Goal: Entertainment & Leisure: Browse casually

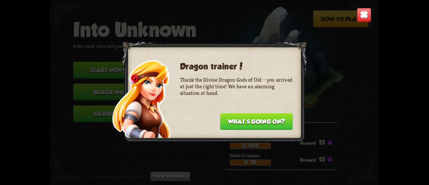
click at [258, 125] on button "What's going on?" at bounding box center [256, 121] width 73 height 17
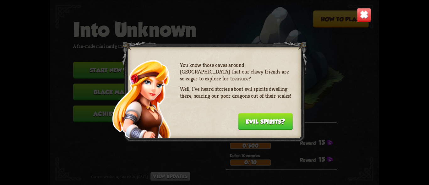
click at [360, 14] on img at bounding box center [364, 15] width 14 height 14
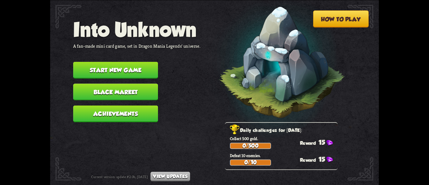
click at [113, 113] on button "Achievements" at bounding box center [115, 113] width 85 height 17
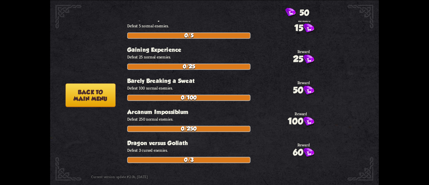
scroll to position [157, 0]
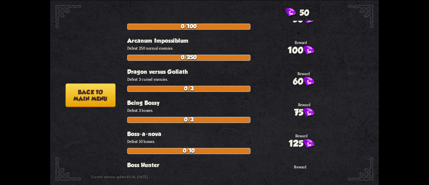
click at [286, 109] on p "Defeat 3 bosses." at bounding box center [223, 109] width 192 height 5
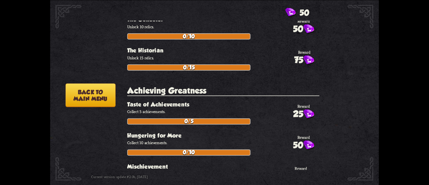
scroll to position [1758, 0]
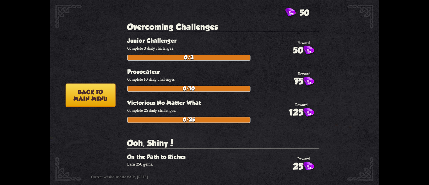
click at [96, 100] on button "Back to main menu" at bounding box center [91, 95] width 50 height 24
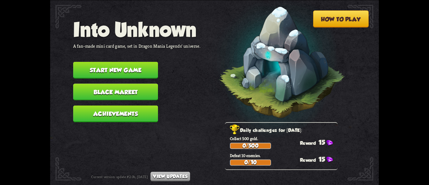
click at [106, 95] on button "Black Market" at bounding box center [115, 91] width 85 height 17
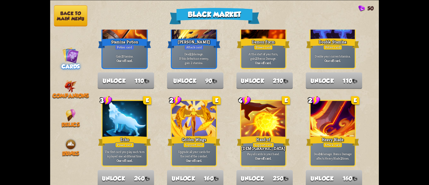
scroll to position [408, 0]
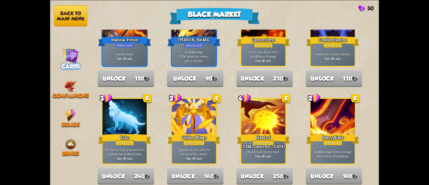
click at [59, 14] on button "Back to main menu" at bounding box center [70, 15] width 33 height 21
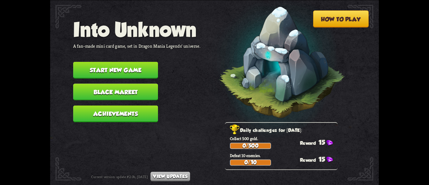
click at [117, 66] on button "Start new game" at bounding box center [115, 70] width 85 height 17
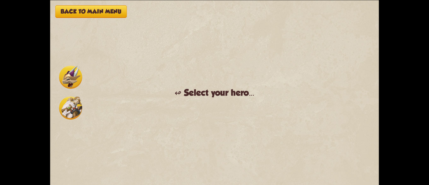
click at [206, 107] on div "Back to main menu ↫ Select your hero... You muster all your courage and set out…" at bounding box center [214, 92] width 329 height 185
click at [70, 79] on img at bounding box center [70, 77] width 23 height 23
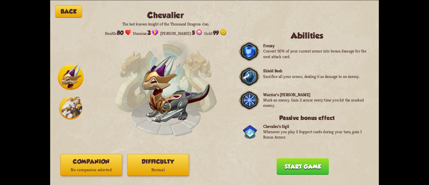
click at [72, 100] on img at bounding box center [70, 107] width 23 height 23
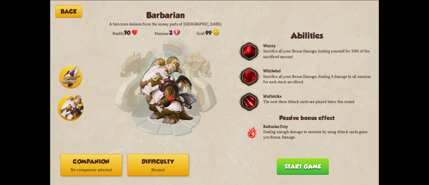
click at [292, 168] on button "Start game" at bounding box center [302, 166] width 52 height 17
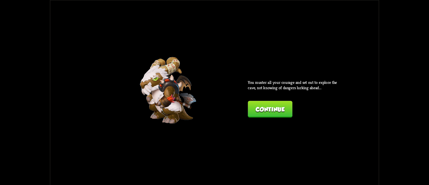
click at [258, 113] on button "Continue" at bounding box center [270, 109] width 45 height 17
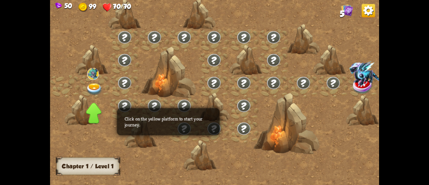
click at [94, 84] on div at bounding box center [95, 86] width 30 height 23
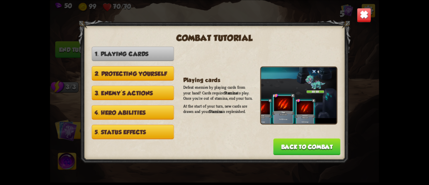
click at [363, 19] on img at bounding box center [364, 15] width 14 height 14
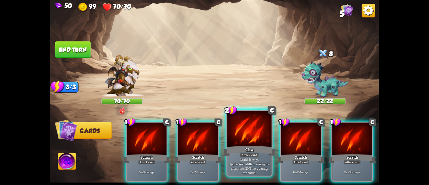
click at [226, 165] on div "2 C Claw Attack card Deal 12 damage. Applies Wound effect, making the enemy tak…" at bounding box center [249, 143] width 46 height 67
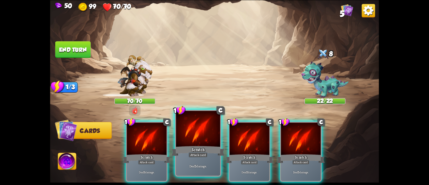
click at [201, 159] on div "Deal 5 damage." at bounding box center [198, 165] width 44 height 19
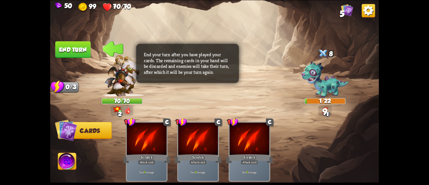
click at [72, 44] on button "End turn" at bounding box center [72, 49] width 35 height 17
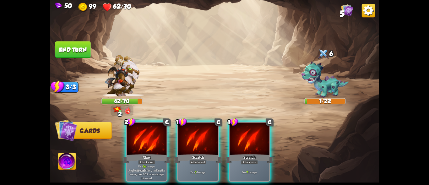
click at [148, 153] on div "Claw" at bounding box center [147, 158] width 48 height 11
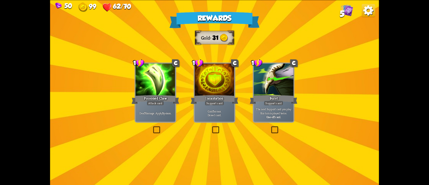
click at [153, 106] on div "Deal 7 damage. Apply 3 poison." at bounding box center [156, 112] width 40 height 17
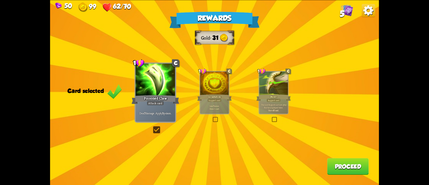
click at [212, 102] on div "Support card" at bounding box center [214, 99] width 14 height 3
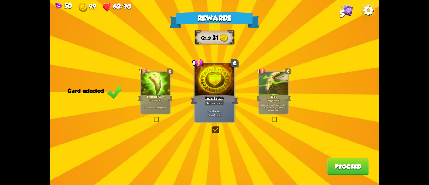
click at [275, 114] on div "1 C Burst Support card The next Support card you play this turn is played twice…" at bounding box center [273, 92] width 30 height 43
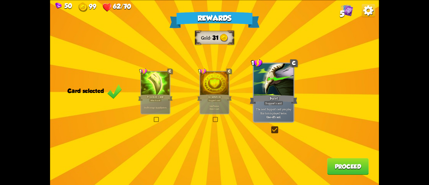
click at [212, 117] on label at bounding box center [212, 117] width 0 height 0
click at [0, 0] on input "checkbox" at bounding box center [0, 0] width 0 height 0
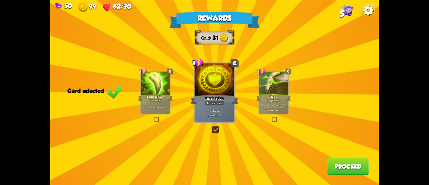
click at [335, 160] on button "Proceed" at bounding box center [347, 166] width 41 height 17
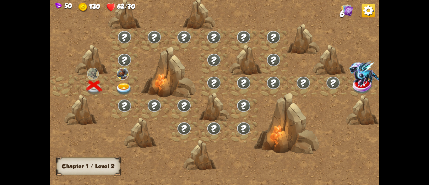
click at [125, 89] on div at bounding box center [125, 86] width 30 height 23
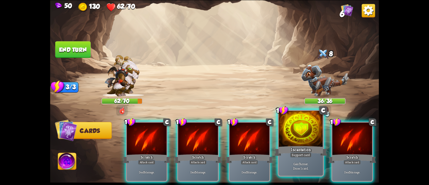
click at [289, 153] on div "Incantation" at bounding box center [300, 151] width 53 height 12
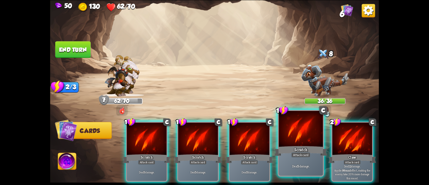
click at [295, 141] on div at bounding box center [301, 129] width 44 height 37
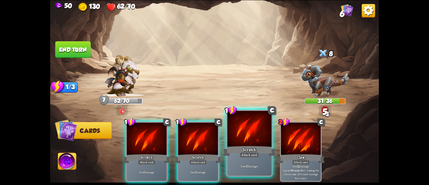
click at [252, 141] on div at bounding box center [249, 129] width 44 height 37
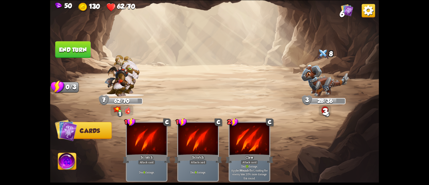
click at [81, 46] on button "End turn" at bounding box center [73, 49] width 36 height 17
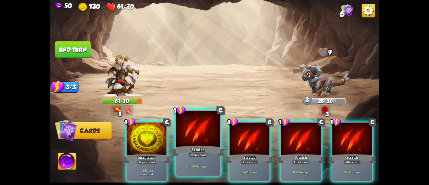
click at [211, 139] on div at bounding box center [198, 129] width 44 height 37
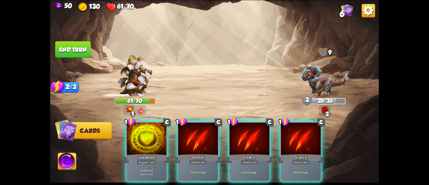
click at [211, 139] on div at bounding box center [198, 139] width 40 height 34
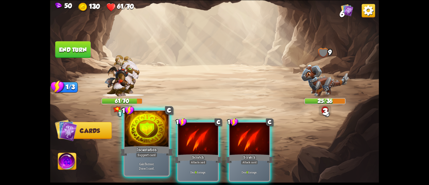
click at [145, 144] on div at bounding box center [147, 129] width 44 height 37
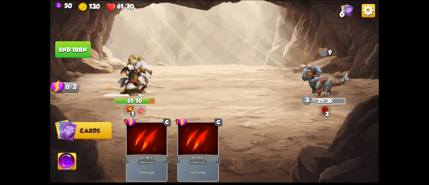
click at [78, 45] on button "End turn" at bounding box center [72, 49] width 35 height 17
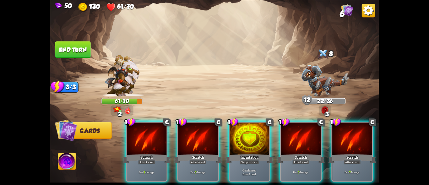
click at [313, 84] on img at bounding box center [324, 80] width 47 height 32
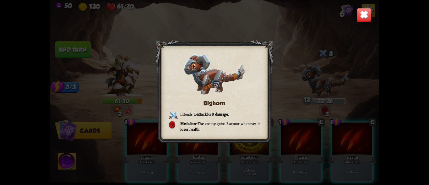
click at [361, 19] on img at bounding box center [364, 15] width 14 height 14
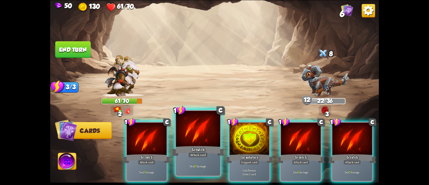
click at [185, 148] on div "Scratch" at bounding box center [197, 151] width 53 height 12
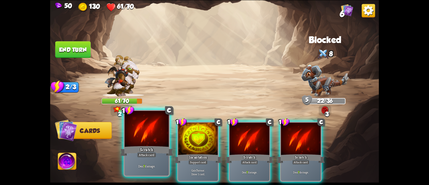
click at [159, 152] on div "Scratch" at bounding box center [146, 151] width 53 height 12
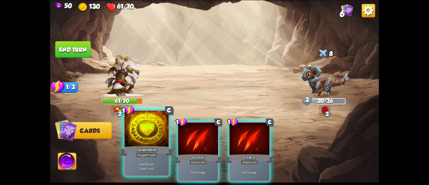
click at [137, 144] on div at bounding box center [147, 129] width 44 height 37
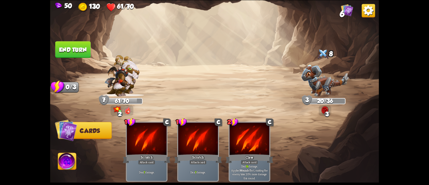
click at [72, 47] on button "End turn" at bounding box center [72, 49] width 35 height 17
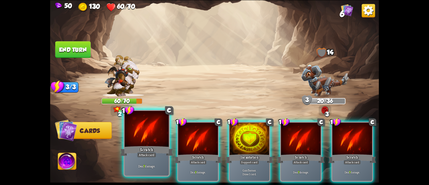
click at [147, 150] on div "Scratch" at bounding box center [146, 151] width 53 height 12
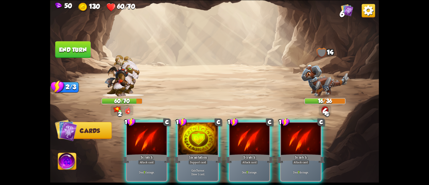
click at [147, 153] on div "Scratch" at bounding box center [147, 158] width 48 height 11
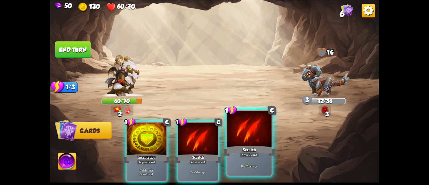
click at [226, 145] on div "Scratch" at bounding box center [249, 151] width 53 height 12
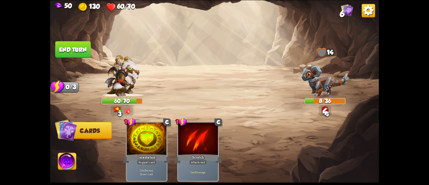
click at [72, 43] on button "End turn" at bounding box center [72, 49] width 35 height 17
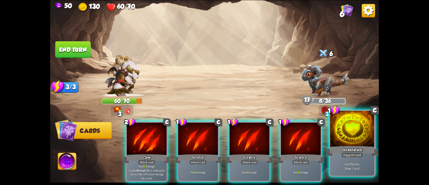
click at [351, 163] on p "Gain 7 armor. Draw 1 card." at bounding box center [352, 165] width 42 height 9
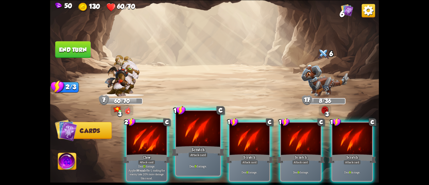
click at [201, 145] on div "Scratch" at bounding box center [197, 151] width 53 height 12
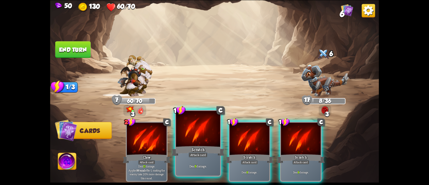
click at [206, 144] on div at bounding box center [198, 129] width 44 height 37
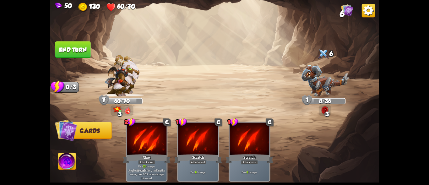
click at [68, 56] on button "End turn" at bounding box center [73, 49] width 36 height 17
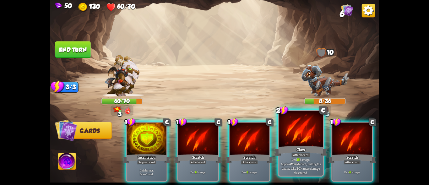
click at [309, 141] on div at bounding box center [301, 129] width 44 height 37
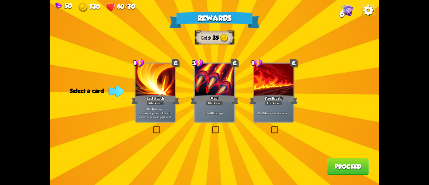
click at [270, 127] on label at bounding box center [270, 127] width 0 height 0
click at [0, 0] on input "checkbox" at bounding box center [0, 0] width 0 height 0
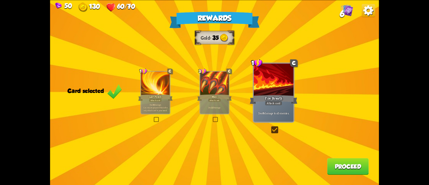
click at [345, 167] on button "Proceed" at bounding box center [347, 166] width 41 height 17
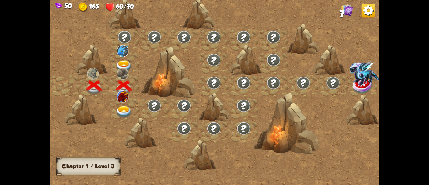
click at [125, 107] on img at bounding box center [124, 112] width 16 height 12
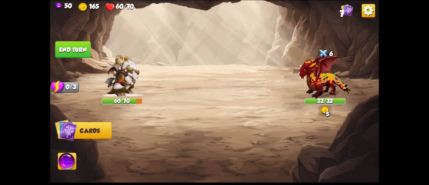
click at [326, 81] on div at bounding box center [324, 78] width 41 height 36
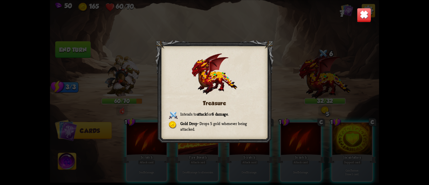
click at [363, 13] on img at bounding box center [364, 15] width 14 height 14
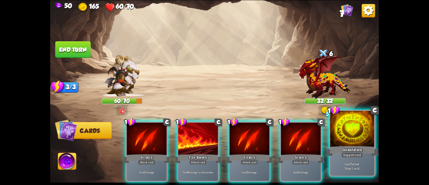
click at [352, 146] on div "Incantation" at bounding box center [351, 151] width 53 height 12
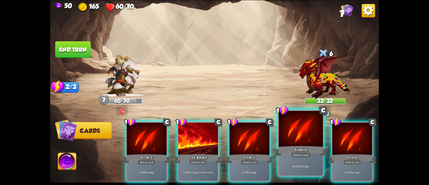
click at [296, 142] on div at bounding box center [301, 129] width 44 height 37
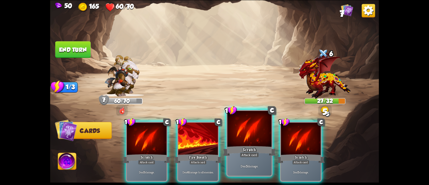
click at [255, 150] on div "Scratch" at bounding box center [249, 151] width 53 height 12
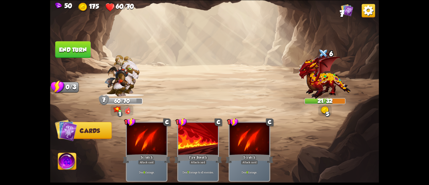
click at [67, 47] on button "End turn" at bounding box center [72, 49] width 35 height 17
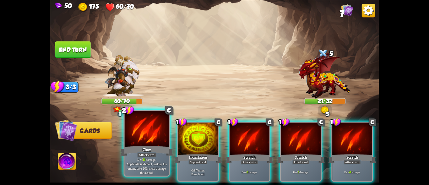
click at [142, 155] on div "Attack card" at bounding box center [146, 154] width 19 height 5
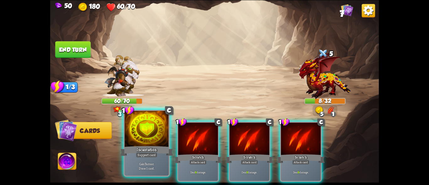
click at [141, 145] on div "Incantation" at bounding box center [146, 151] width 53 height 12
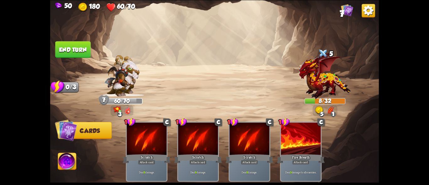
click at [68, 43] on button "End turn" at bounding box center [73, 49] width 36 height 17
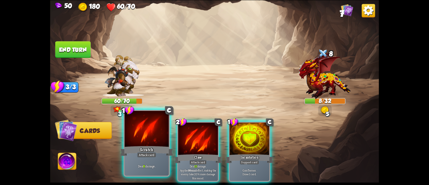
click at [148, 140] on div at bounding box center [147, 129] width 44 height 37
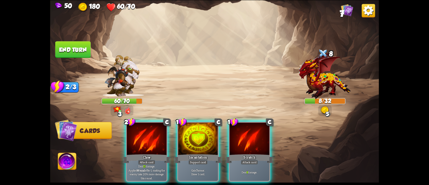
click at [197, 140] on div "1 C Incantation Support card Gain 7 armor. Draw 1 card." at bounding box center [198, 151] width 42 height 60
drag, startPoint x: 197, startPoint y: 140, endPoint x: 207, endPoint y: 138, distance: 10.3
click at [198, 140] on div "2 C Claw Attack card Deal 15 damage. Applies Wound effect, making the enemy tak…" at bounding box center [247, 144] width 263 height 82
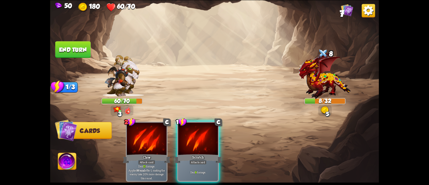
click at [223, 136] on div "2 C Claw Attack card Deal 15 damage. Applies Wound effect, making the enemy tak…" at bounding box center [247, 144] width 263 height 82
click at [224, 136] on div "2 C Claw Attack card Deal 15 damage. Applies Wound effect, making the enemy tak…" at bounding box center [247, 144] width 263 height 82
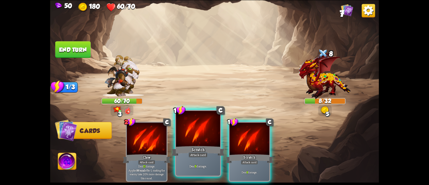
drag, startPoint x: 224, startPoint y: 136, endPoint x: 208, endPoint y: 136, distance: 16.3
click at [223, 136] on div "2 C Claw Attack card Deal 15 damage. Applies Wound effect, making the enemy tak…" at bounding box center [247, 144] width 263 height 82
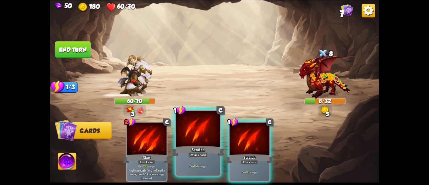
click at [207, 136] on div at bounding box center [198, 129] width 44 height 37
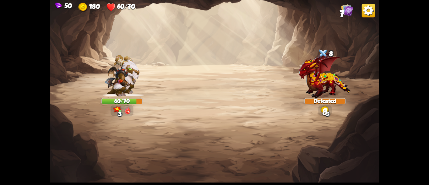
click at [157, 141] on img at bounding box center [214, 92] width 329 height 185
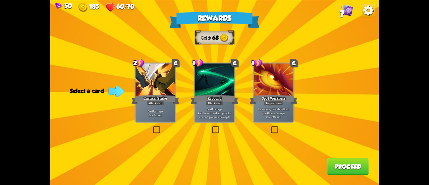
click at [152, 127] on label at bounding box center [152, 127] width 0 height 0
click at [0, 0] on input "checkbox" at bounding box center [0, 0] width 0 height 0
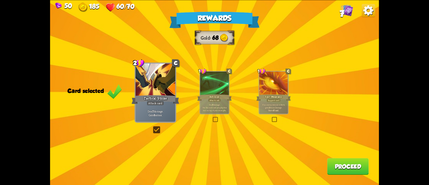
click at [339, 167] on button "Proceed" at bounding box center [347, 166] width 41 height 17
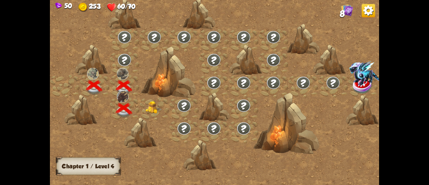
click at [155, 110] on img at bounding box center [154, 107] width 16 height 13
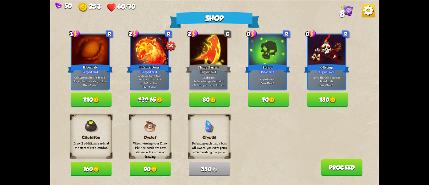
click at [95, 166] on button "160" at bounding box center [91, 169] width 41 height 14
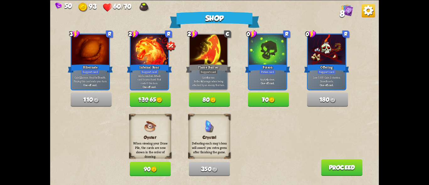
click at [266, 101] on button "70" at bounding box center [268, 99] width 41 height 14
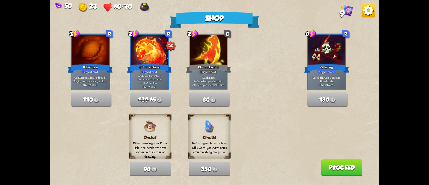
click at [336, 165] on button "Proceed" at bounding box center [341, 167] width 41 height 17
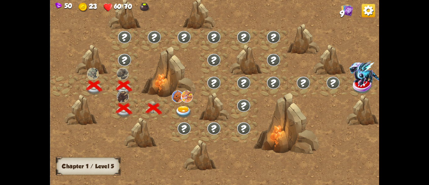
click at [183, 109] on img at bounding box center [183, 112] width 16 height 12
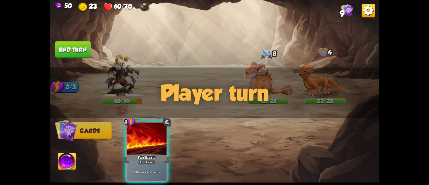
click at [313, 76] on div "Player turn" at bounding box center [214, 92] width 329 height 51
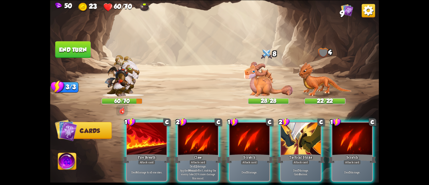
click at [261, 78] on div "Player turn" at bounding box center [214, 92] width 329 height 51
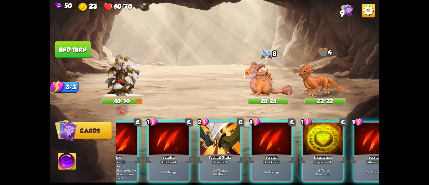
scroll to position [0, 122]
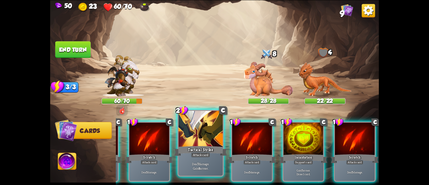
click at [198, 143] on div at bounding box center [200, 129] width 44 height 37
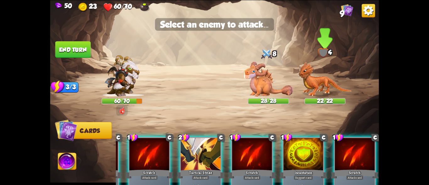
click at [311, 88] on img at bounding box center [324, 79] width 53 height 35
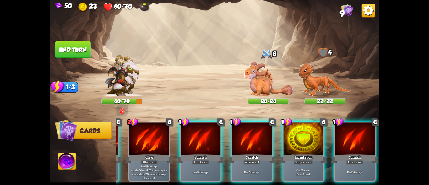
scroll to position [0, 60]
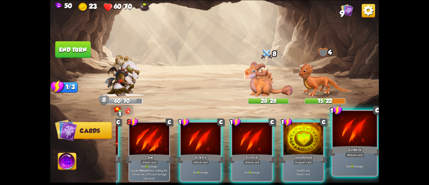
click at [350, 146] on div "Scratch" at bounding box center [354, 151] width 53 height 12
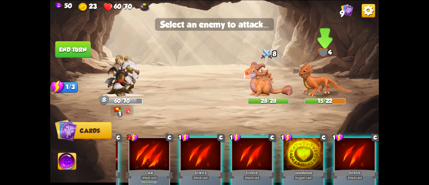
click at [314, 78] on img at bounding box center [324, 79] width 53 height 35
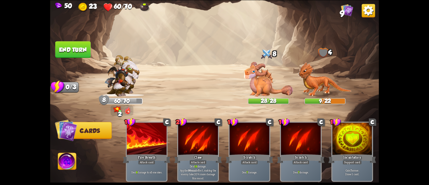
click at [75, 45] on button "End turn" at bounding box center [73, 49] width 36 height 17
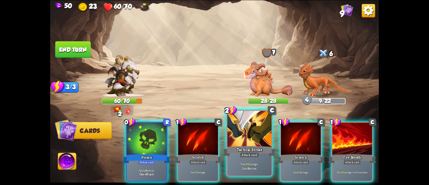
click at [249, 136] on div at bounding box center [249, 129] width 44 height 37
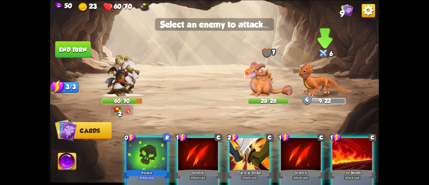
click at [310, 84] on img at bounding box center [324, 79] width 53 height 35
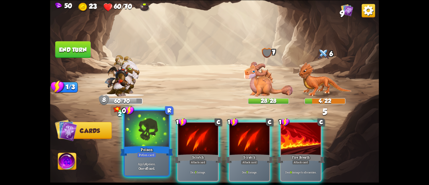
click at [146, 148] on div "Poison" at bounding box center [146, 151] width 53 height 12
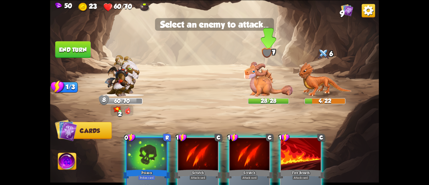
click at [253, 82] on img at bounding box center [268, 79] width 49 height 35
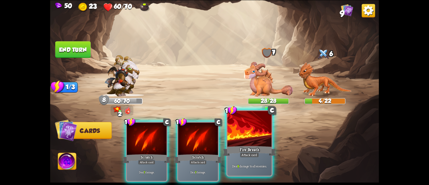
click at [258, 139] on div at bounding box center [249, 129] width 44 height 37
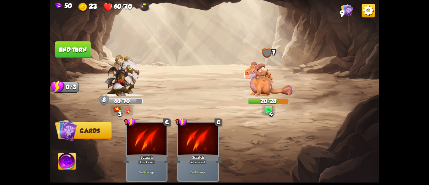
click at [88, 47] on button "End turn" at bounding box center [72, 49] width 35 height 17
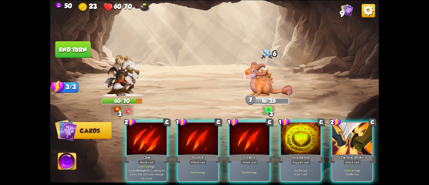
click at [63, 162] on img at bounding box center [67, 162] width 18 height 19
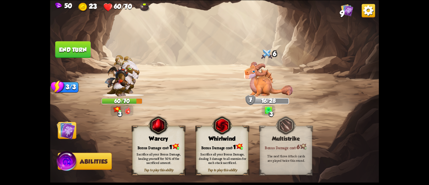
click at [70, 126] on img at bounding box center [66, 130] width 19 height 19
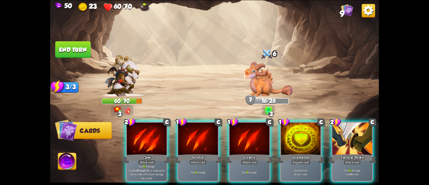
click at [63, 160] on img at bounding box center [67, 162] width 18 height 19
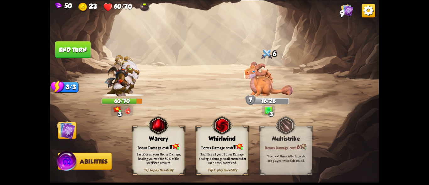
click at [65, 133] on img at bounding box center [66, 130] width 19 height 19
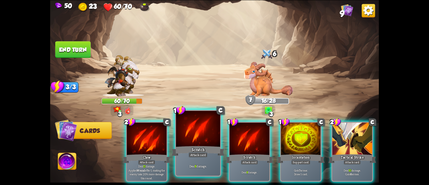
click at [192, 147] on div "Scratch" at bounding box center [197, 151] width 53 height 12
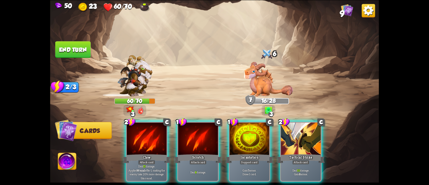
click at [192, 153] on div "Scratch" at bounding box center [198, 158] width 48 height 11
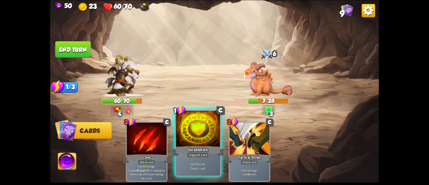
click at [191, 150] on div "Incantation" at bounding box center [197, 151] width 53 height 12
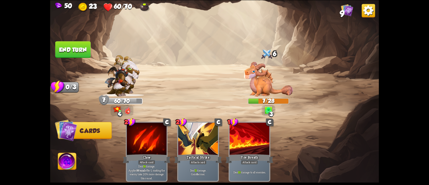
click at [65, 49] on button "End turn" at bounding box center [72, 49] width 35 height 17
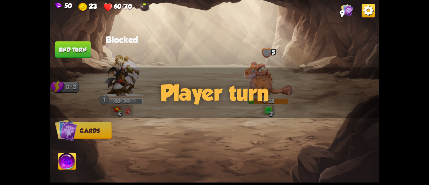
click at [169, 149] on div at bounding box center [247, 144] width 263 height 82
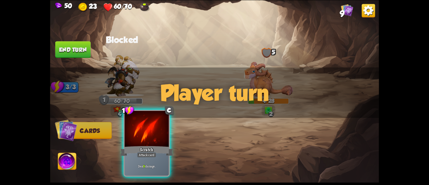
click at [147, 143] on div at bounding box center [147, 129] width 44 height 37
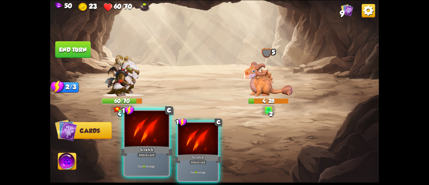
click at [138, 146] on div "Scratch" at bounding box center [146, 151] width 53 height 12
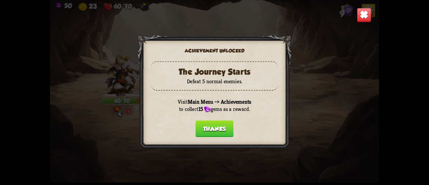
click at [214, 126] on button "Thanks" at bounding box center [214, 128] width 38 height 17
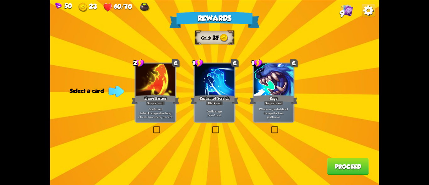
click at [152, 127] on label at bounding box center [152, 127] width 0 height 0
click at [0, 0] on input "checkbox" at bounding box center [0, 0] width 0 height 0
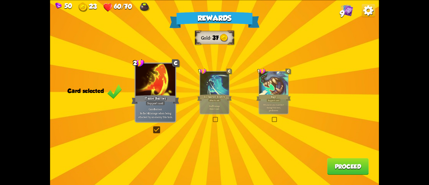
click at [152, 127] on label at bounding box center [152, 127] width 0 height 0
click at [0, 0] on input "checkbox" at bounding box center [0, 0] width 0 height 0
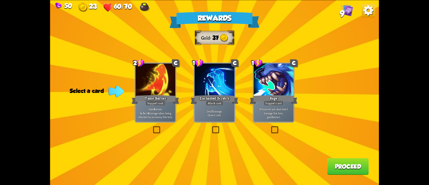
click at [219, 113] on p "Deal 7 damage. Draw 1 card." at bounding box center [215, 113] width 38 height 8
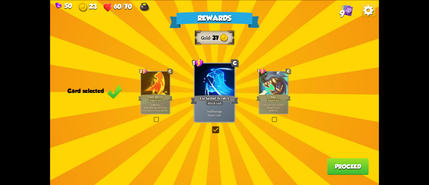
click at [154, 107] on p "Gain 8 armor. Reflect 4 damage when being attacked by an enemy this turn." at bounding box center [155, 107] width 27 height 8
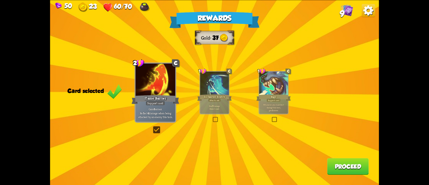
click at [341, 161] on button "Proceed" at bounding box center [347, 166] width 41 height 17
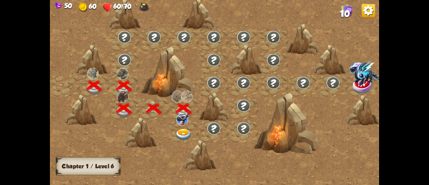
click at [179, 130] on img at bounding box center [183, 135] width 16 height 12
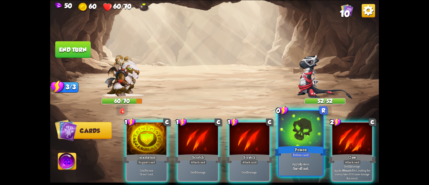
click at [311, 143] on div at bounding box center [301, 129] width 44 height 37
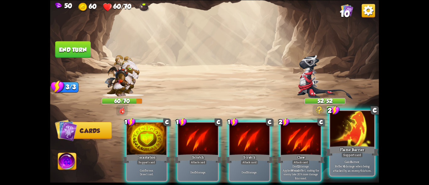
click at [350, 141] on div at bounding box center [352, 129] width 44 height 37
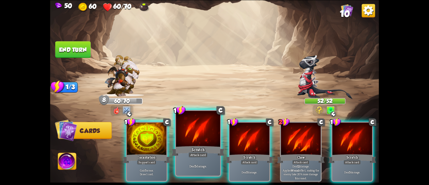
click at [190, 148] on div "Scratch" at bounding box center [197, 151] width 53 height 12
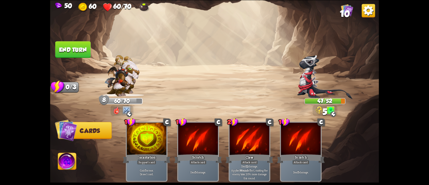
click at [73, 47] on button "End turn" at bounding box center [72, 49] width 35 height 17
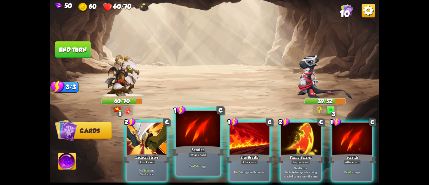
click at [200, 154] on div "Attack card" at bounding box center [197, 154] width 19 height 5
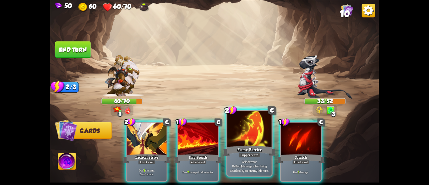
drag, startPoint x: 148, startPoint y: 158, endPoint x: 213, endPoint y: 126, distance: 72.4
click at [147, 163] on div "Deal 8 damage. Gain 8 armor." at bounding box center [147, 171] width 40 height 17
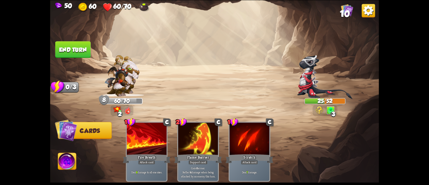
click at [76, 46] on button "End turn" at bounding box center [72, 49] width 35 height 17
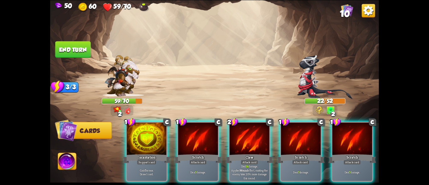
click at [175, 136] on div "1 C Incantation Support card Gain 7 armor. Draw 1 card. 1 C Scratch Attack card…" at bounding box center [247, 144] width 263 height 82
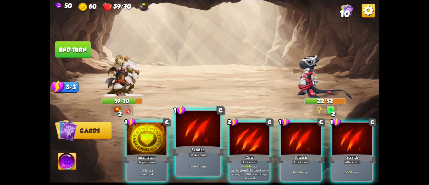
click at [197, 139] on div at bounding box center [198, 129] width 44 height 37
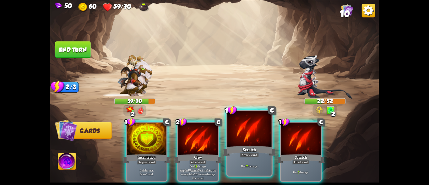
click at [236, 148] on div "Scratch" at bounding box center [249, 151] width 53 height 12
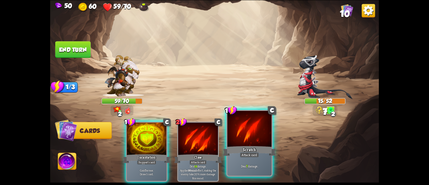
click at [257, 153] on div "Attack card" at bounding box center [249, 154] width 19 height 5
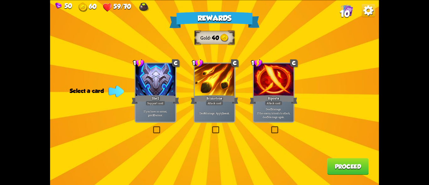
click at [166, 104] on div "Shell" at bounding box center [156, 99] width 48 height 11
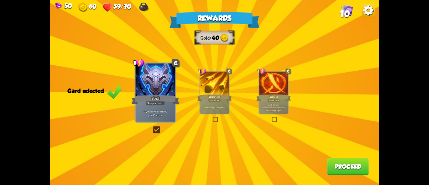
click at [146, 106] on div "If you have no armor, gain 10 armor." at bounding box center [156, 112] width 40 height 17
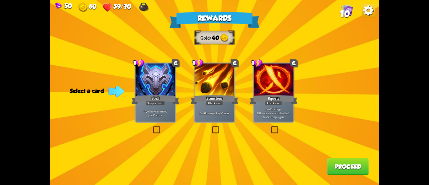
click at [154, 104] on div "Support card" at bounding box center [155, 102] width 19 height 5
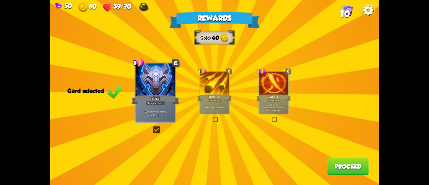
click at [336, 168] on button "Proceed" at bounding box center [347, 166] width 41 height 17
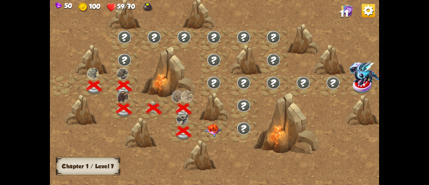
click at [206, 131] on img at bounding box center [213, 130] width 16 height 13
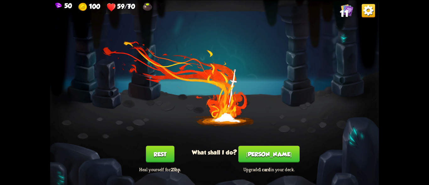
click at [281, 156] on button "[PERSON_NAME]" at bounding box center [268, 154] width 61 height 17
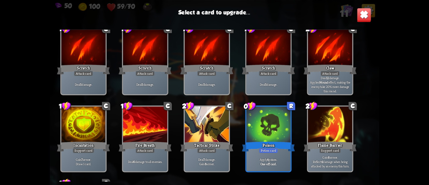
scroll to position [9, 0]
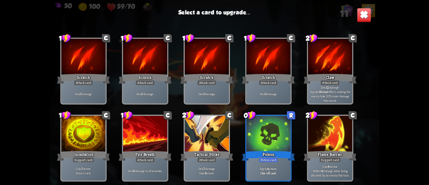
click at [262, 136] on div at bounding box center [268, 133] width 44 height 37
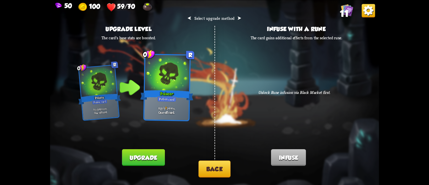
click at [136, 158] on button "Upgrade" at bounding box center [143, 157] width 43 height 17
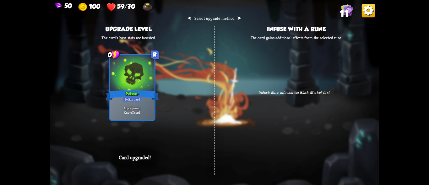
click at [362, 10] on img at bounding box center [368, 10] width 13 height 13
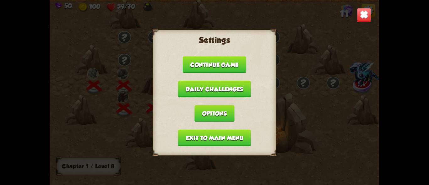
drag, startPoint x: 367, startPoint y: 12, endPoint x: 358, endPoint y: 22, distance: 13.4
click at [366, 11] on img at bounding box center [364, 15] width 14 height 14
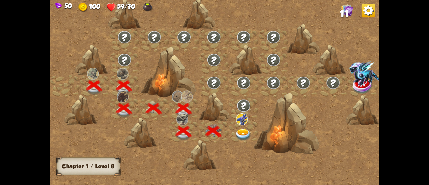
click at [243, 132] on img at bounding box center [243, 135] width 16 height 12
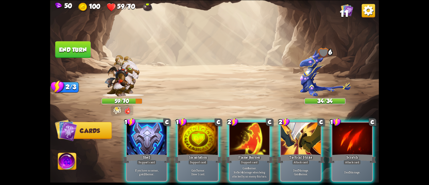
click at [307, 77] on div "Player turn" at bounding box center [214, 92] width 329 height 51
click at [307, 77] on img at bounding box center [324, 73] width 51 height 47
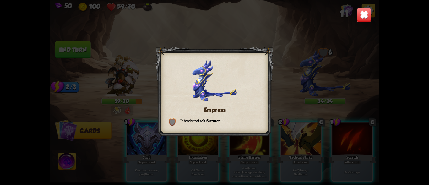
click at [359, 18] on img at bounding box center [364, 15] width 14 height 14
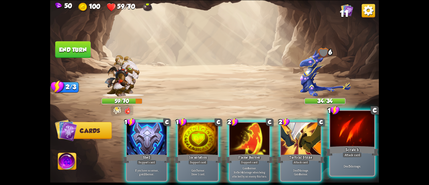
click at [340, 158] on div "Deal 5 damage." at bounding box center [352, 165] width 44 height 19
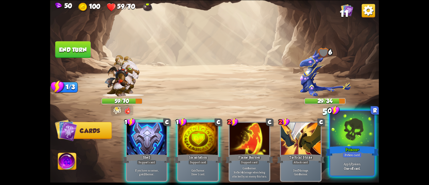
click at [338, 151] on div "Poison+" at bounding box center [351, 151] width 53 height 12
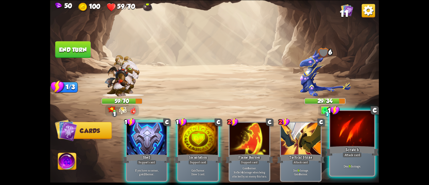
click at [342, 141] on div at bounding box center [352, 129] width 44 height 37
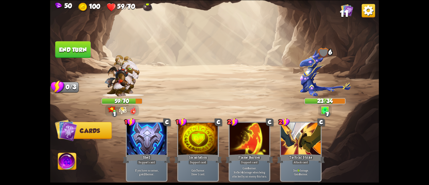
click at [66, 46] on button "End turn" at bounding box center [73, 49] width 36 height 17
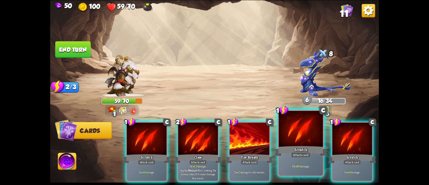
click at [309, 159] on div "Deal 6 damage." at bounding box center [301, 165] width 44 height 19
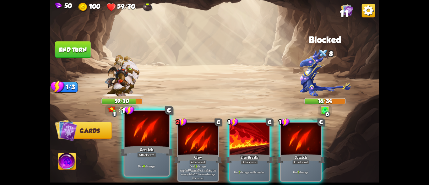
click at [140, 162] on div "Deal 6 damage." at bounding box center [147, 165] width 44 height 19
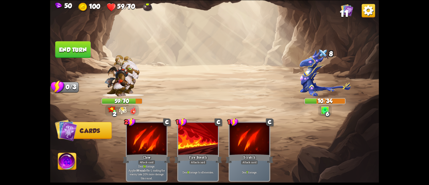
click at [112, 80] on img at bounding box center [122, 75] width 35 height 41
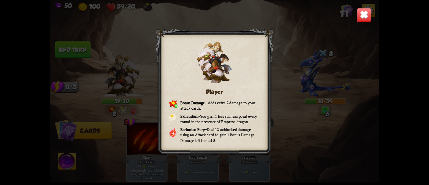
click at [80, 48] on div "Player Bonus Damage – Adds extra 2 damage to your attack cards. Exhaustion – Yo…" at bounding box center [214, 92] width 329 height 185
click at [359, 12] on img at bounding box center [364, 15] width 14 height 14
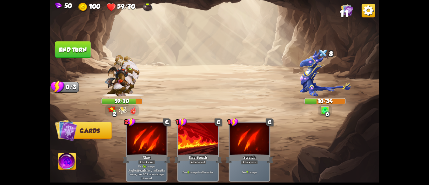
click at [80, 56] on button "End turn" at bounding box center [73, 49] width 36 height 17
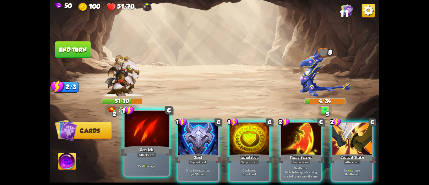
click at [144, 151] on div "Scratch" at bounding box center [146, 151] width 53 height 12
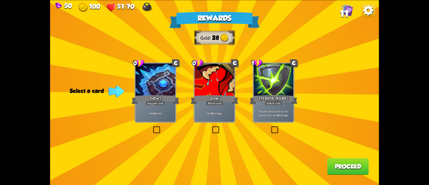
click at [141, 95] on div "Deflect" at bounding box center [156, 99] width 48 height 11
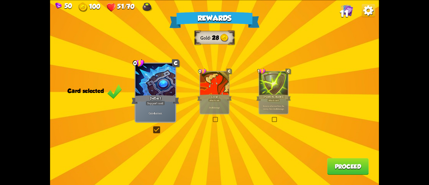
click at [159, 113] on p "Gain 4 armor." at bounding box center [156, 113] width 38 height 4
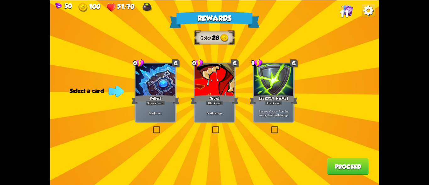
click at [158, 106] on div "Gain 4 armor." at bounding box center [156, 112] width 40 height 17
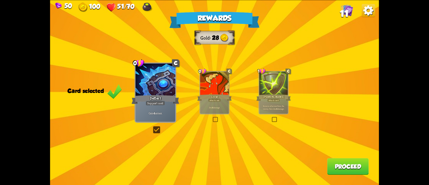
click at [339, 163] on button "Proceed" at bounding box center [347, 166] width 41 height 17
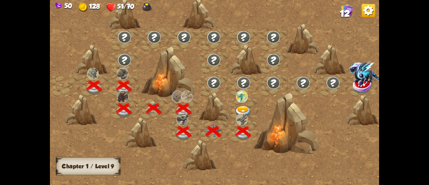
click at [244, 110] on img at bounding box center [243, 112] width 16 height 12
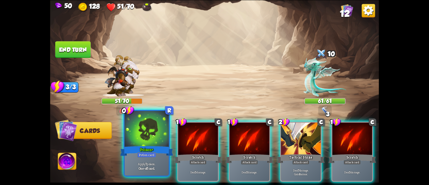
click at [140, 135] on div at bounding box center [147, 129] width 44 height 37
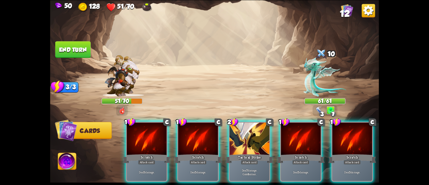
click at [276, 180] on div "1 C Scratch Attack card Deal 5 damage. 1 C Scratch Attack card Deal 5 damage. 2…" at bounding box center [247, 144] width 263 height 82
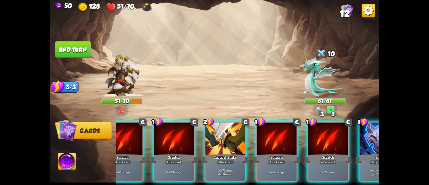
scroll to position [0, 60]
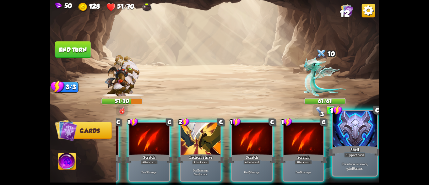
click at [361, 163] on p "If you have no armor, gain 10 armor." at bounding box center [355, 165] width 42 height 9
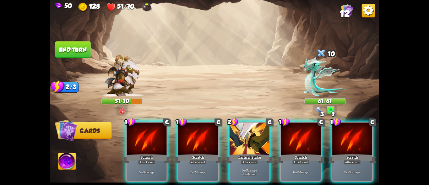
scroll to position [0, 0]
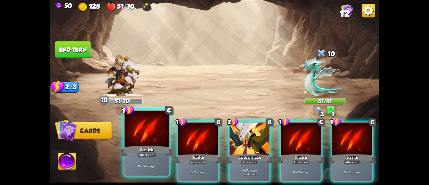
click at [153, 149] on div "Scratch" at bounding box center [146, 151] width 53 height 12
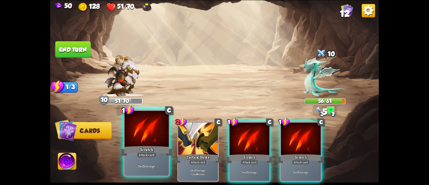
click at [142, 148] on div "Scratch" at bounding box center [146, 151] width 53 height 12
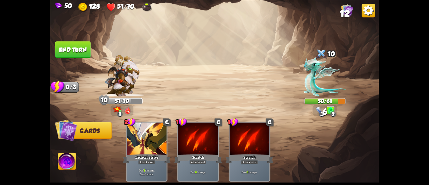
click at [71, 57] on button "End turn" at bounding box center [73, 49] width 36 height 17
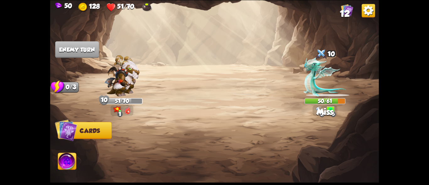
click at [318, 82] on img at bounding box center [324, 77] width 43 height 40
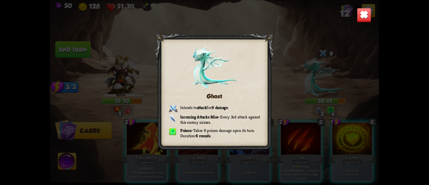
click at [112, 65] on div "Ghost Intends to attack for 9 damage . Incoming Attacks Miss – Every 3rd attack…" at bounding box center [214, 92] width 329 height 185
click at [358, 17] on img at bounding box center [364, 15] width 14 height 14
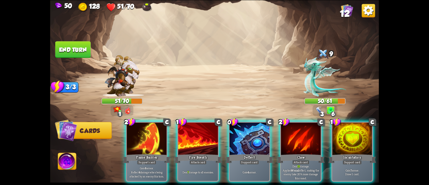
click at [117, 82] on img at bounding box center [122, 75] width 35 height 41
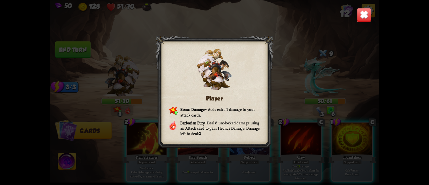
click at [363, 14] on img at bounding box center [364, 15] width 14 height 14
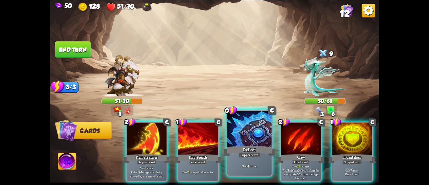
click at [240, 156] on div "Support card" at bounding box center [250, 154] width 22 height 5
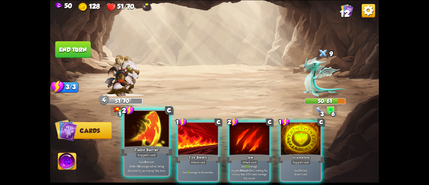
click at [144, 152] on div "Support card" at bounding box center [147, 154] width 22 height 5
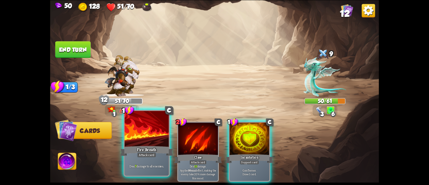
click at [144, 138] on div at bounding box center [147, 129] width 44 height 37
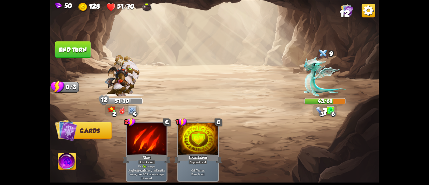
click at [82, 58] on img at bounding box center [214, 92] width 329 height 185
click at [75, 51] on button "End turn" at bounding box center [73, 49] width 36 height 17
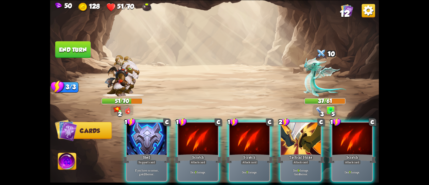
click at [131, 153] on div "Shell" at bounding box center [147, 158] width 48 height 11
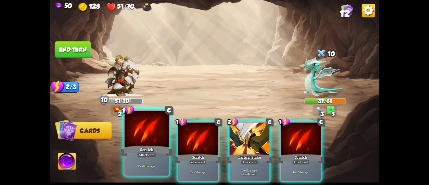
click at [145, 145] on div "Scratch" at bounding box center [146, 151] width 53 height 12
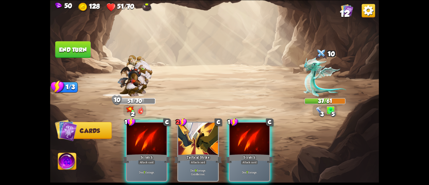
click at [145, 153] on div "Scratch" at bounding box center [147, 158] width 48 height 11
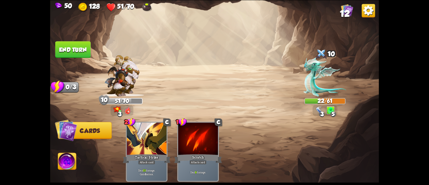
click at [69, 50] on button "End turn" at bounding box center [73, 49] width 36 height 17
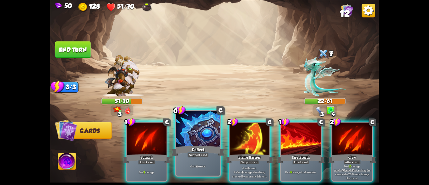
click at [185, 156] on div "Deflect" at bounding box center [197, 151] width 53 height 12
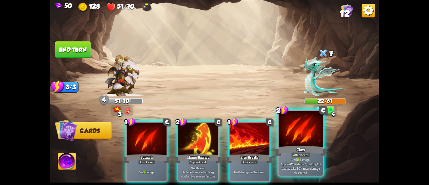
click at [303, 142] on div at bounding box center [301, 129] width 44 height 37
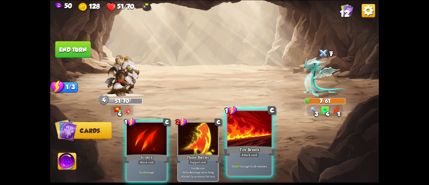
click at [244, 153] on div "Attack card" at bounding box center [249, 154] width 19 height 5
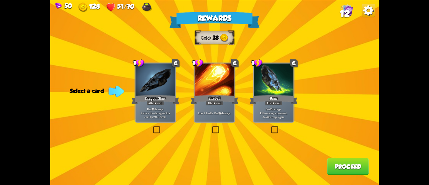
click at [138, 104] on div "Dragon Glass" at bounding box center [156, 99] width 48 height 11
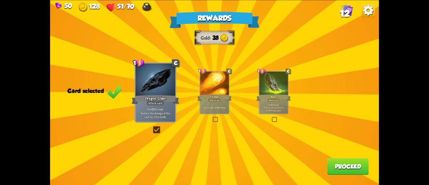
click at [133, 103] on div "Dragon Glass" at bounding box center [156, 99] width 48 height 11
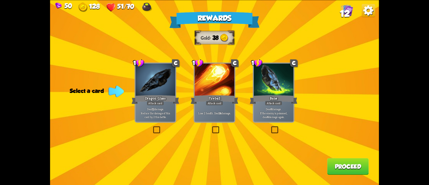
click at [270, 127] on label at bounding box center [270, 127] width 0 height 0
click at [0, 0] on input "checkbox" at bounding box center [0, 0] width 0 height 0
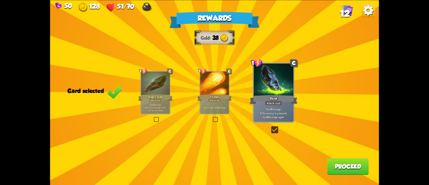
click at [159, 92] on div at bounding box center [155, 84] width 29 height 24
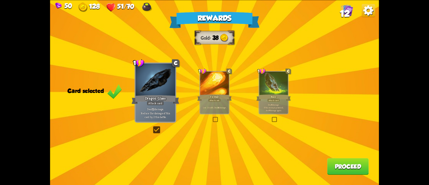
click at [357, 169] on button "Proceed" at bounding box center [347, 166] width 41 height 17
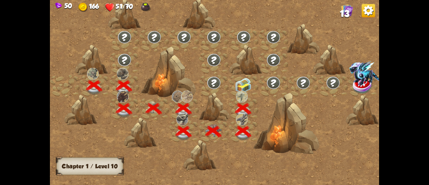
click at [243, 83] on img at bounding box center [243, 85] width 16 height 15
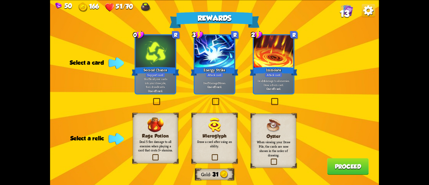
click at [152, 99] on label at bounding box center [152, 99] width 0 height 0
click at [0, 0] on input "checkbox" at bounding box center [0, 0] width 0 height 0
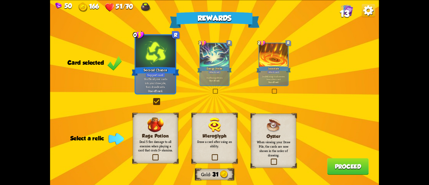
click at [234, 63] on div "Rewards Gold 31 Card selected 0 R Second Chance Support card Shuffle all your c…" at bounding box center [214, 92] width 329 height 185
click at [218, 66] on div "Energy Strike" at bounding box center [214, 69] width 35 height 8
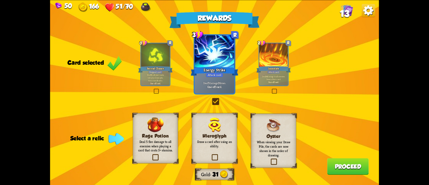
click at [258, 59] on div "Rewards Gold 31 Card selected 0 R Second Chance Support card Shuffle all your c…" at bounding box center [214, 92] width 329 height 185
click at [269, 63] on div at bounding box center [273, 55] width 29 height 24
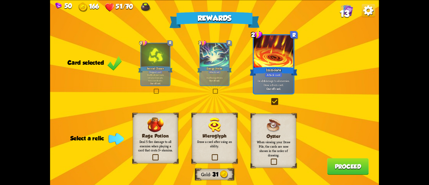
click at [323, 78] on div "Rewards Gold 31 Card selected 0 R Second Chance Support card Shuffle all your c…" at bounding box center [214, 92] width 329 height 185
click at [270, 99] on label at bounding box center [270, 99] width 0 height 0
click at [0, 0] on input "checkbox" at bounding box center [0, 0] width 0 height 0
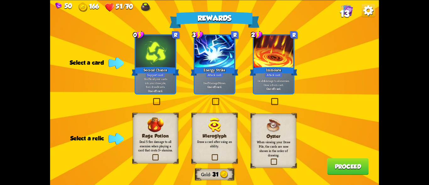
click at [270, 159] on label at bounding box center [270, 159] width 0 height 0
click at [0, 0] on input "checkbox" at bounding box center [0, 0] width 0 height 0
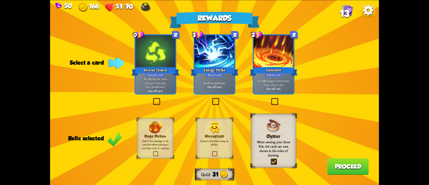
click at [159, 83] on p "Shuffle all your cards into your draw pile, then draw 3 cards." at bounding box center [156, 83] width 38 height 12
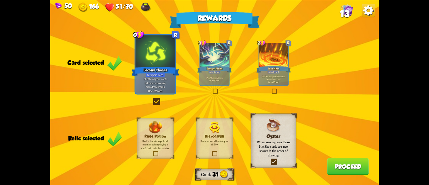
click at [342, 164] on button "Proceed" at bounding box center [347, 166] width 41 height 17
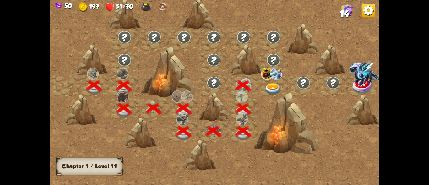
scroll to position [0, 95]
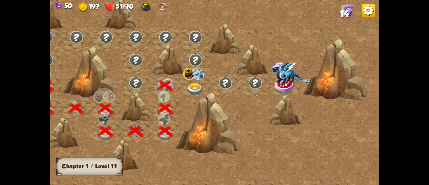
click at [196, 88] on img at bounding box center [195, 89] width 16 height 12
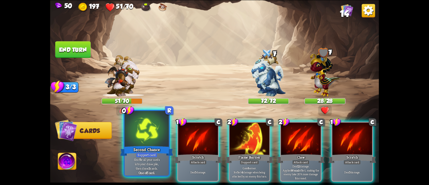
click at [153, 139] on div at bounding box center [147, 129] width 44 height 37
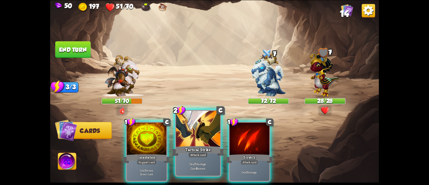
click at [199, 132] on div at bounding box center [198, 129] width 44 height 37
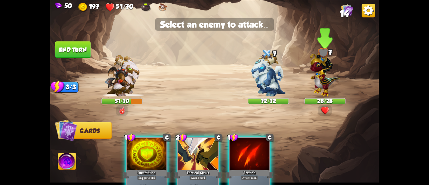
click at [319, 78] on img at bounding box center [325, 73] width 30 height 47
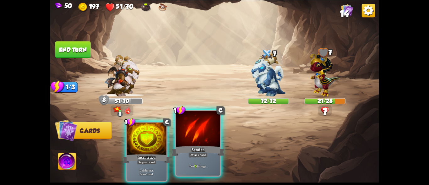
click at [193, 146] on div "Scratch" at bounding box center [197, 151] width 53 height 12
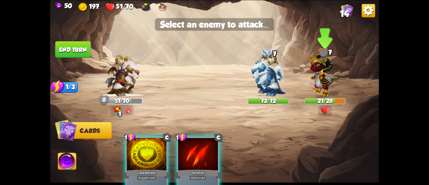
click at [320, 68] on img at bounding box center [325, 73] width 30 height 47
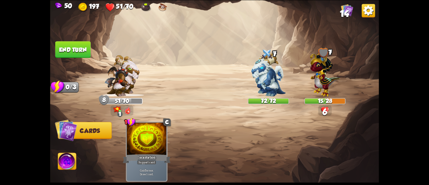
click at [68, 47] on button "End turn" at bounding box center [72, 49] width 35 height 17
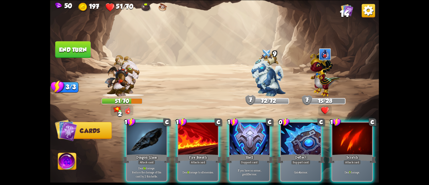
click at [324, 78] on img at bounding box center [325, 73] width 30 height 47
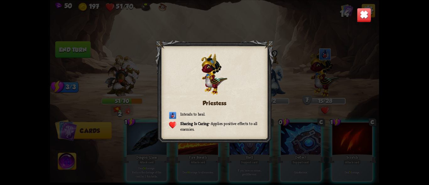
click at [365, 15] on img at bounding box center [364, 15] width 14 height 14
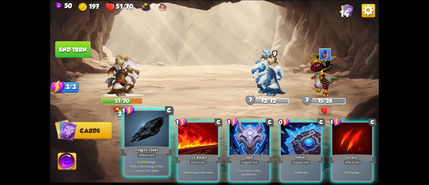
click at [157, 147] on div "Dragon Glass" at bounding box center [146, 151] width 53 height 12
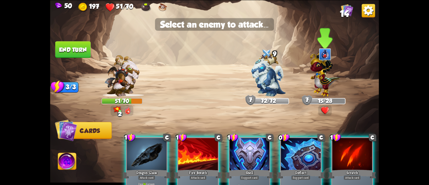
click at [324, 75] on img at bounding box center [325, 73] width 30 height 47
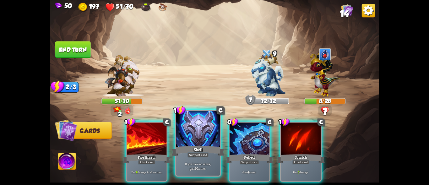
click at [195, 166] on b "10" at bounding box center [196, 168] width 3 height 4
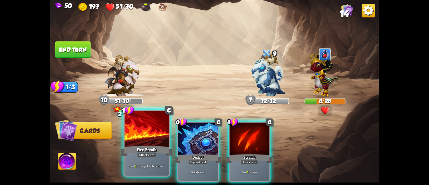
click at [141, 152] on div "Attack card" at bounding box center [146, 154] width 19 height 5
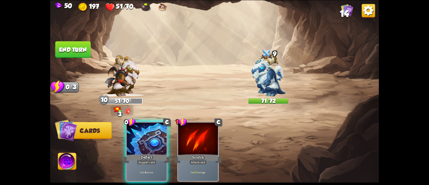
drag, startPoint x: 78, startPoint y: 50, endPoint x: 66, endPoint y: 53, distance: 11.9
click at [77, 50] on button "End turn" at bounding box center [73, 49] width 36 height 17
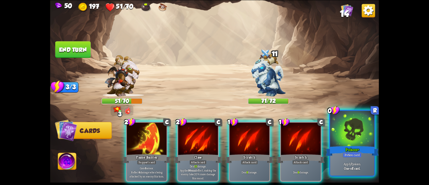
click at [359, 151] on div "Poison+" at bounding box center [351, 151] width 53 height 12
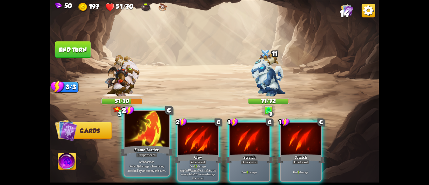
drag, startPoint x: 147, startPoint y: 132, endPoint x: 143, endPoint y: 132, distance: 3.8
click at [146, 132] on div at bounding box center [147, 129] width 44 height 37
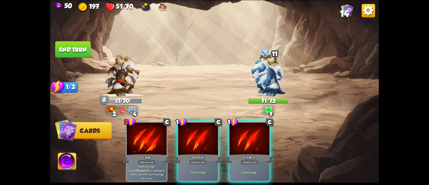
click at [188, 137] on div at bounding box center [198, 139] width 40 height 34
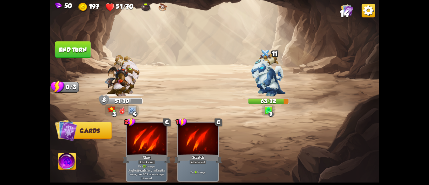
drag, startPoint x: 77, startPoint y: 51, endPoint x: 66, endPoint y: 94, distance: 44.7
click at [73, 74] on div "Select an enemy to attack... You don't have enough stamina to play that card...…" at bounding box center [214, 92] width 329 height 185
click at [67, 50] on button "End turn" at bounding box center [73, 49] width 36 height 17
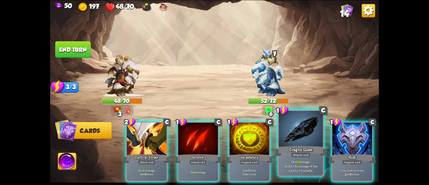
click at [303, 150] on div "Dragon Glass" at bounding box center [300, 151] width 53 height 12
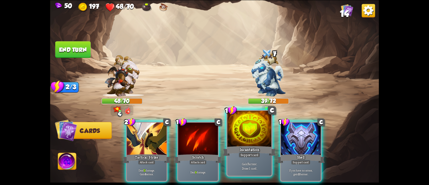
click at [244, 146] on div "Incantation" at bounding box center [249, 151] width 53 height 12
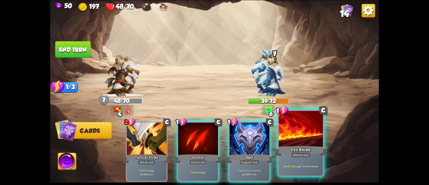
click at [303, 142] on div at bounding box center [301, 129] width 44 height 37
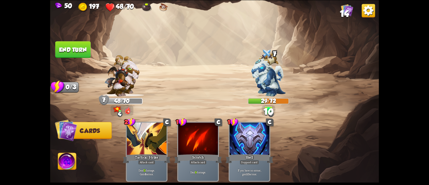
click at [74, 49] on button "End turn" at bounding box center [73, 49] width 36 height 17
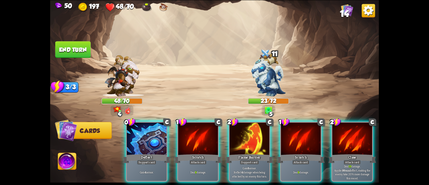
click at [242, 128] on div at bounding box center [249, 139] width 40 height 34
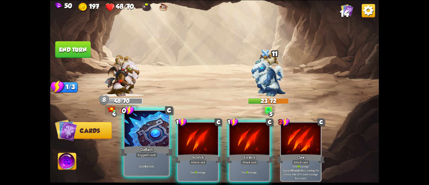
click at [132, 143] on div at bounding box center [147, 129] width 44 height 37
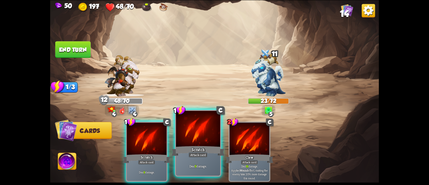
click at [184, 140] on div at bounding box center [198, 129] width 44 height 37
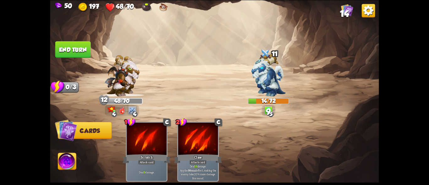
click at [78, 53] on button "End turn" at bounding box center [72, 49] width 35 height 17
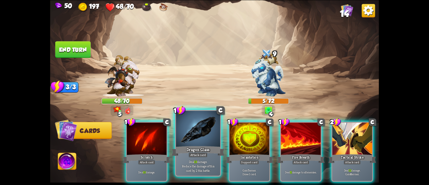
click at [194, 137] on div at bounding box center [198, 129] width 44 height 37
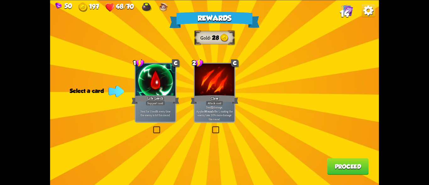
drag, startPoint x: 159, startPoint y: 106, endPoint x: 166, endPoint y: 120, distance: 15.2
click at [157, 108] on div "Heal for 1 health every time the enemy is hit this round." at bounding box center [156, 112] width 40 height 17
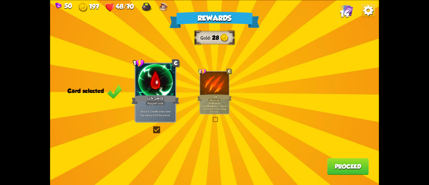
click at [335, 169] on button "Proceed" at bounding box center [347, 166] width 41 height 17
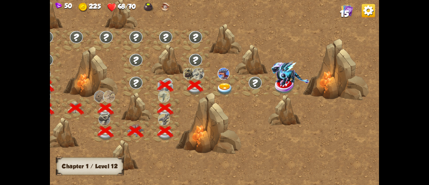
click at [223, 88] on img at bounding box center [225, 89] width 16 height 12
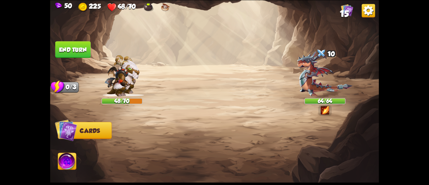
click at [308, 87] on img at bounding box center [325, 73] width 56 height 45
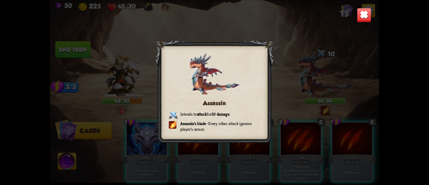
click at [362, 15] on img at bounding box center [364, 15] width 14 height 14
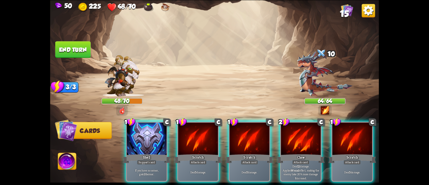
click at [65, 157] on img at bounding box center [67, 162] width 18 height 19
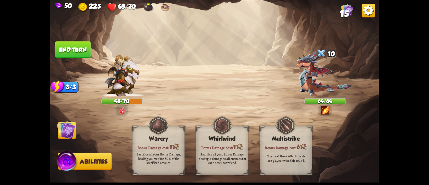
click at [73, 130] on img at bounding box center [66, 130] width 19 height 19
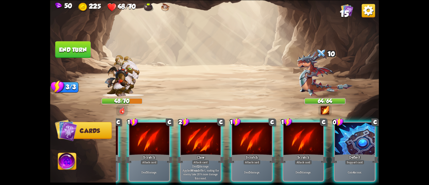
scroll to position [0, 0]
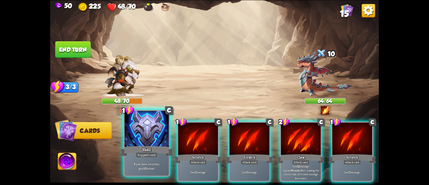
click at [136, 141] on div at bounding box center [147, 129] width 44 height 37
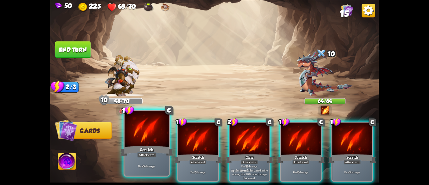
click at [144, 160] on div "Deal 5 damage." at bounding box center [147, 165] width 44 height 19
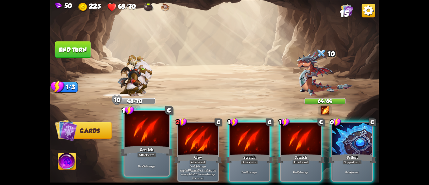
click at [144, 160] on div "Deal 5 damage." at bounding box center [147, 165] width 44 height 19
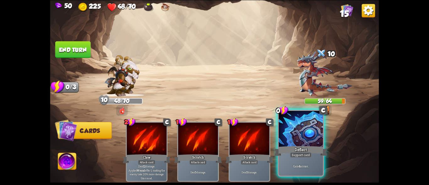
click at [292, 146] on div "Deflect" at bounding box center [300, 151] width 53 height 12
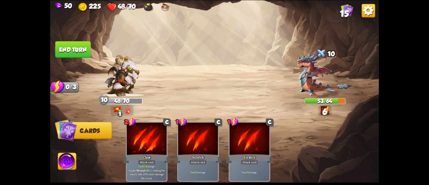
click at [71, 51] on button "End turn" at bounding box center [73, 49] width 36 height 17
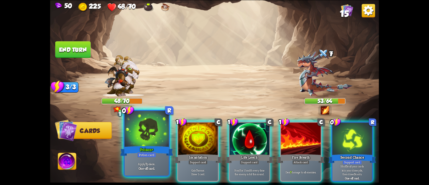
click at [141, 138] on div at bounding box center [147, 129] width 44 height 37
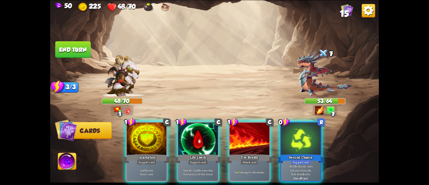
drag, startPoint x: 136, startPoint y: 144, endPoint x: 133, endPoint y: 145, distance: 3.3
click at [133, 145] on div "1 C Incantation Support card Gain 7 armor. Draw 1 card." at bounding box center [147, 151] width 42 height 60
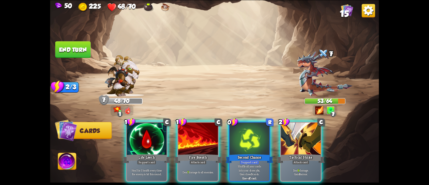
click at [305, 83] on img at bounding box center [325, 73] width 56 height 45
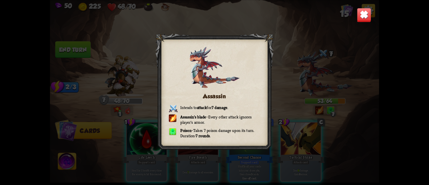
click at [360, 10] on img at bounding box center [364, 15] width 14 height 14
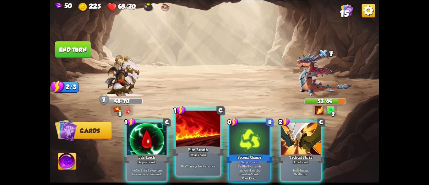
drag, startPoint x: 197, startPoint y: 136, endPoint x: 185, endPoint y: 136, distance: 11.9
click at [197, 136] on div at bounding box center [198, 129] width 44 height 37
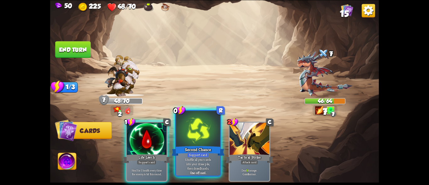
click at [189, 151] on div "Second Chance" at bounding box center [197, 151] width 53 height 12
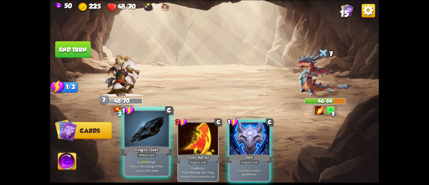
click at [138, 141] on div at bounding box center [147, 129] width 44 height 37
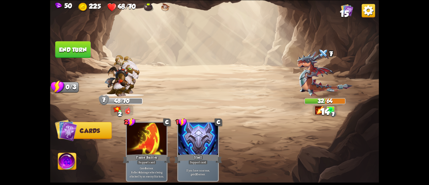
click at [70, 46] on button "End turn" at bounding box center [73, 49] width 36 height 17
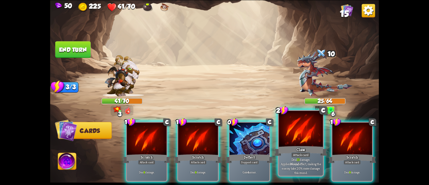
click at [294, 138] on div at bounding box center [301, 129] width 44 height 37
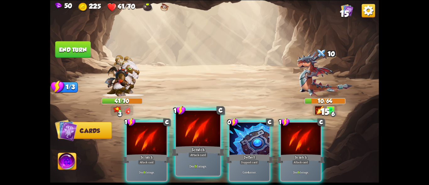
click at [198, 142] on div at bounding box center [198, 129] width 44 height 37
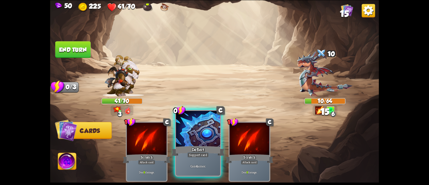
click at [201, 142] on div at bounding box center [198, 129] width 44 height 37
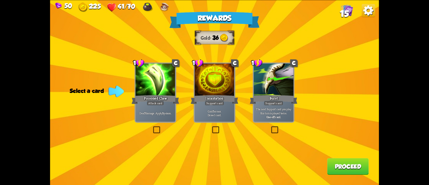
click at [152, 127] on label at bounding box center [152, 127] width 0 height 0
click at [0, 0] on input "checkbox" at bounding box center [0, 0] width 0 height 0
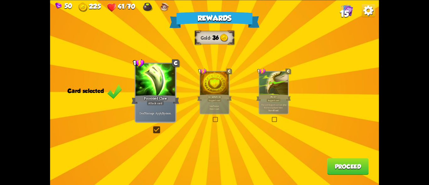
click at [335, 165] on button "Proceed" at bounding box center [347, 166] width 41 height 17
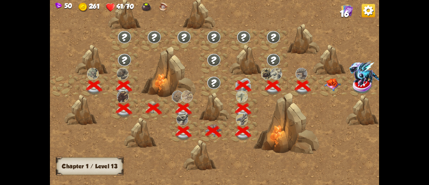
scroll to position [0, 95]
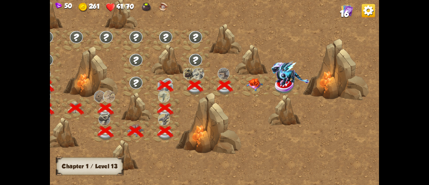
click at [251, 85] on img at bounding box center [254, 84] width 16 height 13
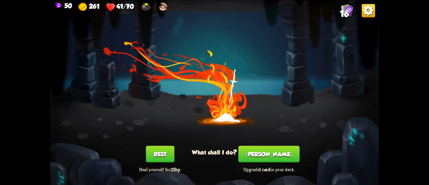
click at [270, 155] on button "[PERSON_NAME]" at bounding box center [268, 154] width 61 height 17
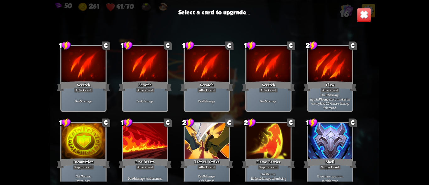
click at [360, 15] on img at bounding box center [364, 15] width 14 height 14
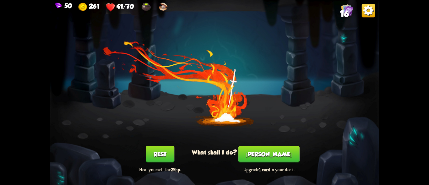
click at [158, 158] on button "Rest" at bounding box center [160, 154] width 29 height 17
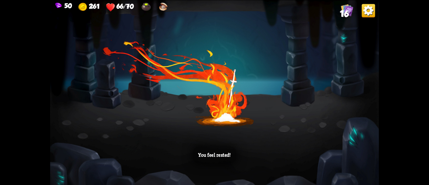
click at [368, 12] on img at bounding box center [368, 10] width 13 height 13
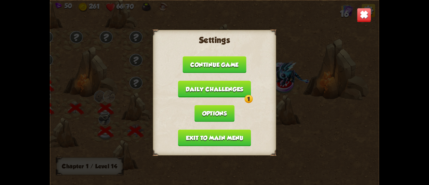
click at [363, 12] on img at bounding box center [364, 15] width 14 height 14
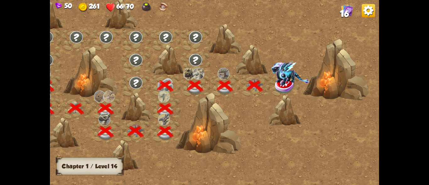
click at [279, 82] on img at bounding box center [290, 73] width 38 height 24
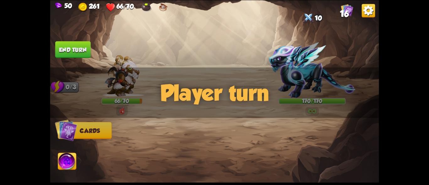
click at [289, 75] on div "Player turn" at bounding box center [214, 92] width 329 height 51
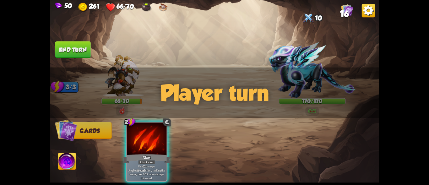
click at [286, 55] on img at bounding box center [312, 70] width 87 height 56
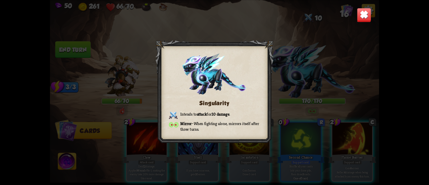
click at [364, 12] on img at bounding box center [364, 15] width 14 height 14
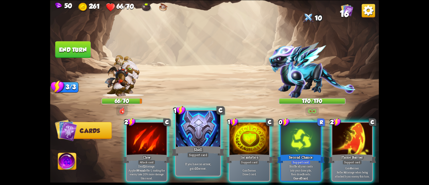
drag, startPoint x: 203, startPoint y: 138, endPoint x: 113, endPoint y: 123, distance: 91.4
click at [200, 135] on div at bounding box center [198, 129] width 44 height 37
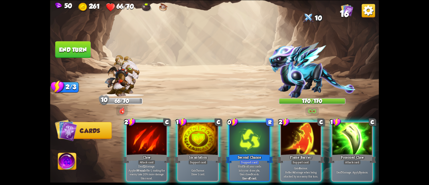
scroll to position [0, 60]
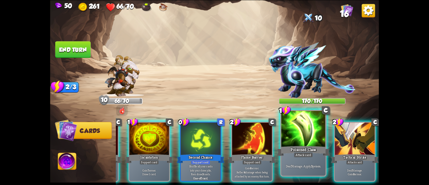
drag, startPoint x: 302, startPoint y: 149, endPoint x: 292, endPoint y: 150, distance: 9.9
click at [301, 149] on div "Poisoned Claw" at bounding box center [303, 151] width 53 height 12
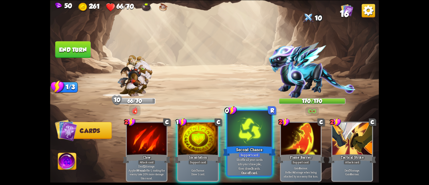
scroll to position [0, 0]
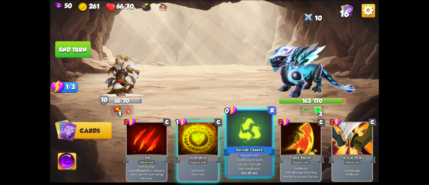
click at [242, 136] on div at bounding box center [249, 129] width 44 height 37
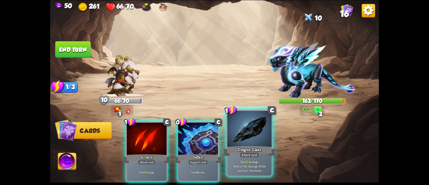
click at [247, 142] on div at bounding box center [249, 129] width 44 height 37
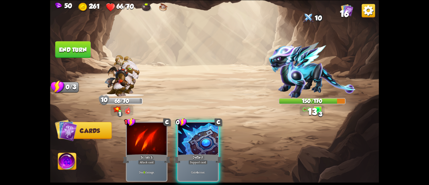
click at [71, 48] on button "End turn" at bounding box center [73, 49] width 36 height 17
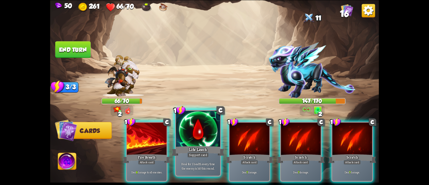
click at [192, 134] on div at bounding box center [198, 129] width 44 height 37
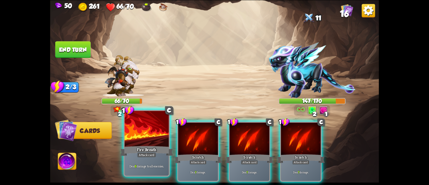
click at [145, 140] on div at bounding box center [147, 129] width 44 height 37
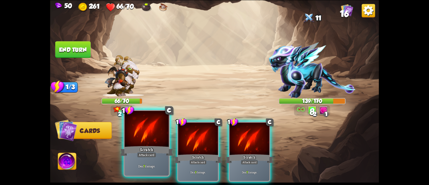
drag, startPoint x: 152, startPoint y: 138, endPoint x: 147, endPoint y: 140, distance: 5.2
click at [147, 140] on div at bounding box center [147, 129] width 44 height 37
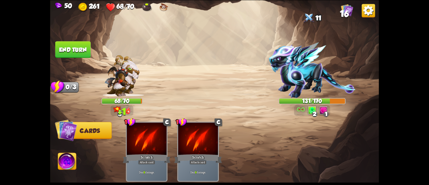
click at [66, 49] on button "End turn" at bounding box center [72, 49] width 35 height 17
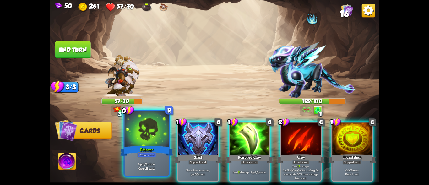
click at [137, 145] on div "Poison+" at bounding box center [146, 151] width 53 height 12
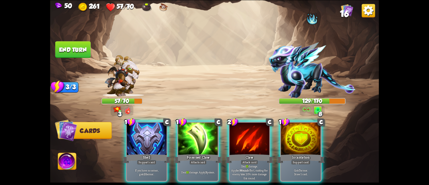
click at [189, 143] on div at bounding box center [198, 139] width 40 height 34
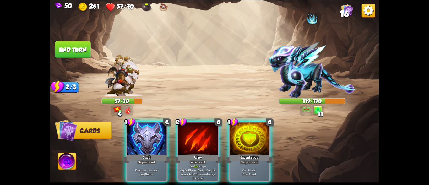
drag, startPoint x: 192, startPoint y: 141, endPoint x: 189, endPoint y: 142, distance: 3.9
click at [189, 142] on div at bounding box center [198, 139] width 40 height 34
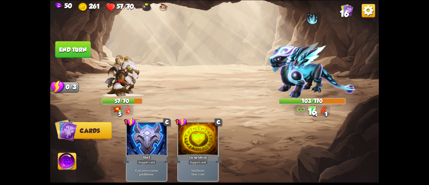
drag, startPoint x: 75, startPoint y: 44, endPoint x: 71, endPoint y: 46, distance: 4.5
click at [75, 45] on button "End turn" at bounding box center [72, 49] width 35 height 17
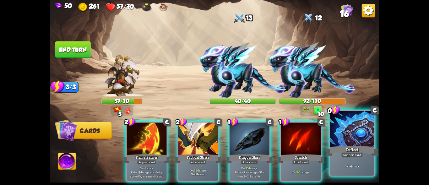
click at [352, 144] on div at bounding box center [352, 129] width 44 height 37
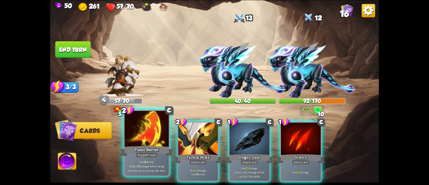
click at [147, 144] on div at bounding box center [147, 129] width 44 height 37
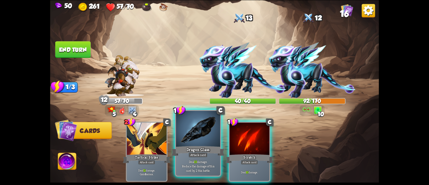
click at [208, 143] on div at bounding box center [198, 129] width 44 height 37
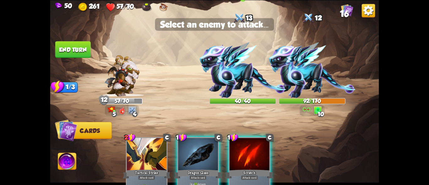
click at [226, 68] on img at bounding box center [242, 70] width 87 height 56
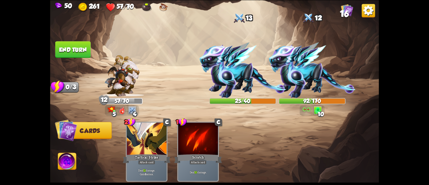
click at [71, 42] on button "End turn" at bounding box center [72, 49] width 35 height 17
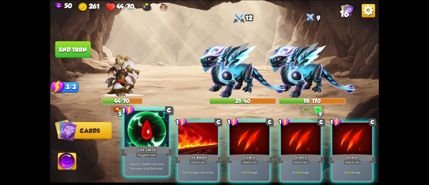
click at [143, 146] on div "Life Leech" at bounding box center [146, 151] width 53 height 12
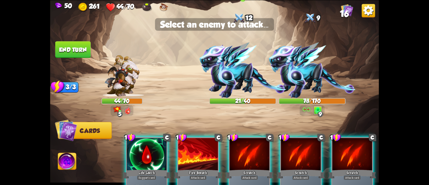
click at [228, 70] on img at bounding box center [242, 70] width 87 height 56
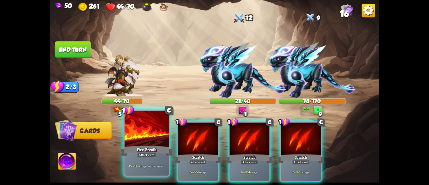
click at [134, 134] on div at bounding box center [147, 129] width 44 height 37
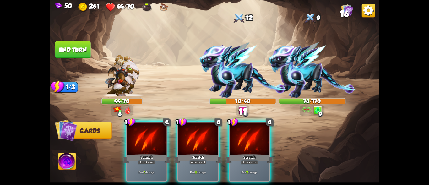
click at [134, 134] on div at bounding box center [147, 139] width 40 height 34
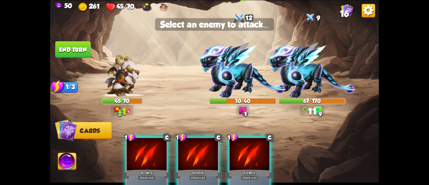
click at [230, 69] on img at bounding box center [242, 70] width 87 height 56
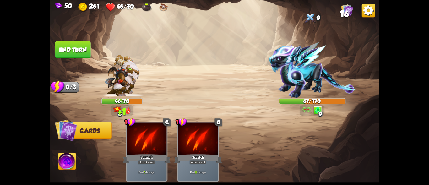
click at [66, 48] on button "End turn" at bounding box center [73, 49] width 36 height 17
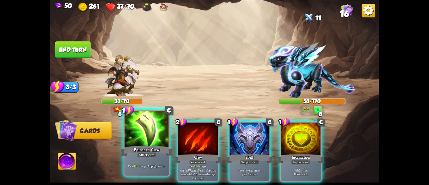
click at [144, 140] on div at bounding box center [147, 129] width 44 height 37
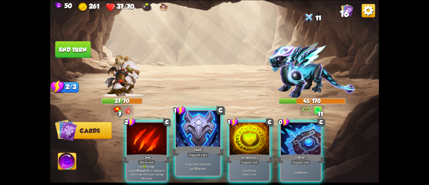
click at [200, 153] on div "Support card" at bounding box center [198, 154] width 22 height 5
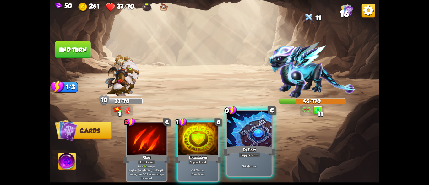
click at [247, 137] on div at bounding box center [249, 129] width 44 height 37
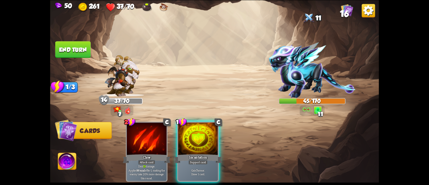
click at [197, 125] on div at bounding box center [198, 139] width 40 height 34
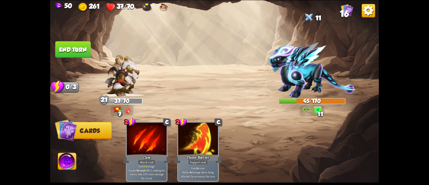
click at [69, 51] on button "End turn" at bounding box center [72, 49] width 35 height 17
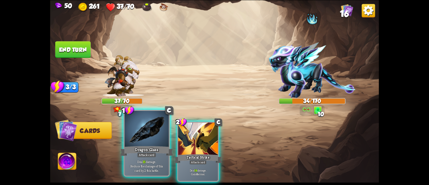
click at [144, 142] on div at bounding box center [147, 129] width 44 height 37
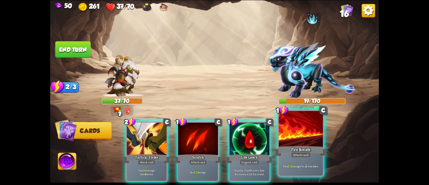
click at [284, 142] on div at bounding box center [301, 129] width 44 height 37
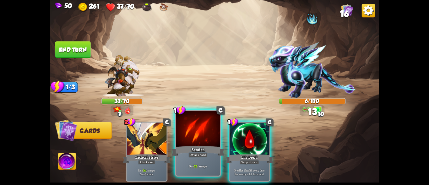
click at [196, 136] on div at bounding box center [198, 129] width 44 height 37
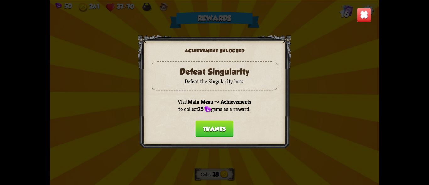
click at [215, 131] on button "Thanks" at bounding box center [214, 128] width 38 height 17
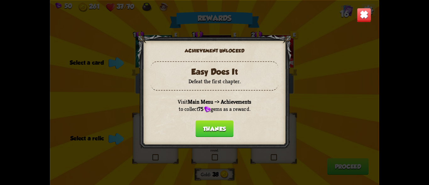
click at [206, 127] on button "Thanks" at bounding box center [214, 128] width 38 height 17
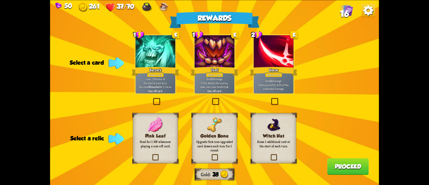
click at [218, 83] on p "Deal 10 damage. If this defeats the enemy, raise your max health by 2 ." at bounding box center [215, 83] width 38 height 12
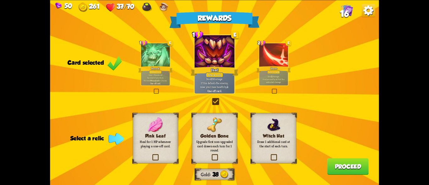
click at [219, 84] on p "Deal 10 damage. If this defeats the enemy, raise your max health by 2 ." at bounding box center [215, 83] width 38 height 12
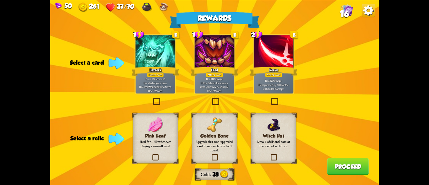
click at [270, 99] on label at bounding box center [270, 99] width 0 height 0
click at [0, 0] on input "checkbox" at bounding box center [0, 0] width 0 height 0
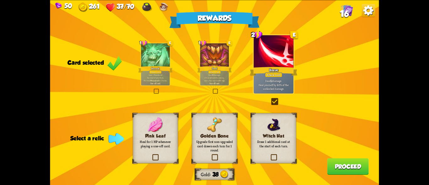
click at [270, 99] on label at bounding box center [270, 99] width 0 height 0
click at [0, 0] on input "checkbox" at bounding box center [0, 0] width 0 height 0
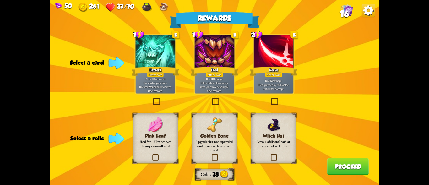
click at [223, 149] on p "Upgrade first non-upgraded card drawn each turn for 1 round." at bounding box center [214, 145] width 36 height 13
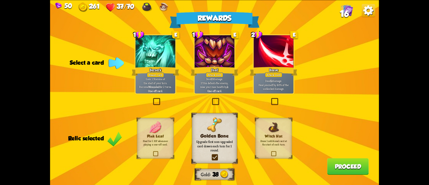
click at [153, 75] on div "Power card" at bounding box center [155, 74] width 17 height 5
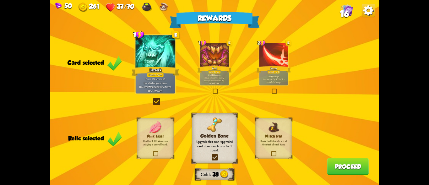
click at [343, 164] on button "Proceed" at bounding box center [347, 166] width 41 height 17
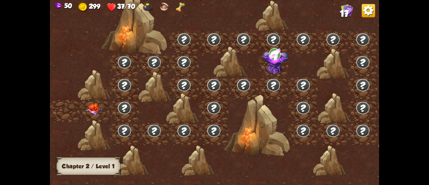
click at [98, 108] on img at bounding box center [94, 110] width 16 height 13
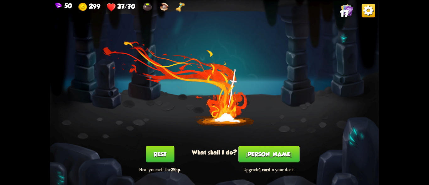
click at [273, 158] on button "[PERSON_NAME]" at bounding box center [268, 154] width 61 height 17
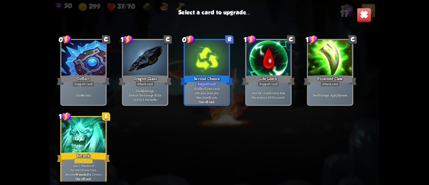
scroll to position [197, 0]
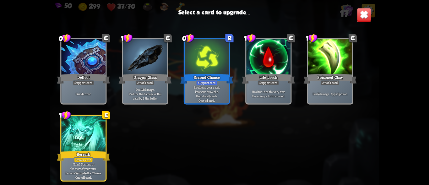
click at [66, 153] on div "Berserk" at bounding box center [83, 156] width 53 height 12
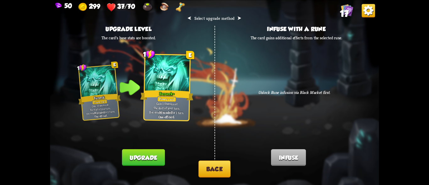
click at [205, 166] on button "Back" at bounding box center [214, 168] width 32 height 17
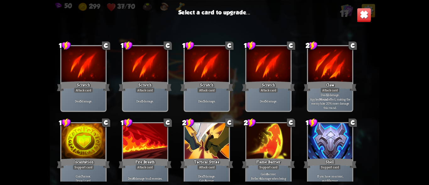
click at [358, 14] on img at bounding box center [364, 15] width 14 height 14
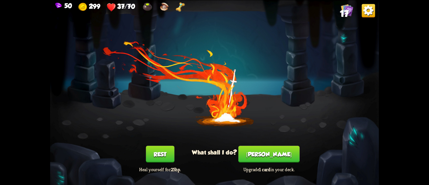
click at [160, 150] on button "Rest" at bounding box center [160, 154] width 29 height 17
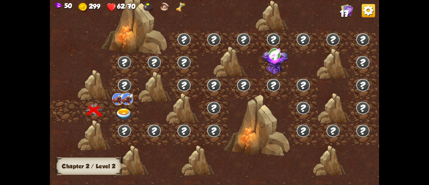
click at [121, 112] on img at bounding box center [124, 114] width 16 height 12
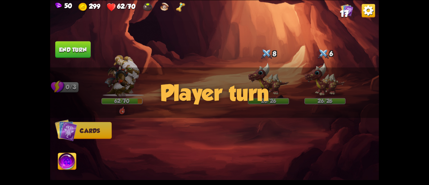
click at [69, 163] on img at bounding box center [67, 162] width 18 height 19
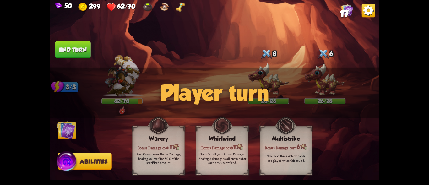
click at [79, 129] on img at bounding box center [214, 92] width 329 height 185
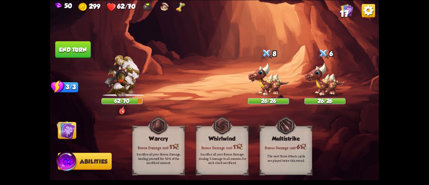
click at [70, 128] on img at bounding box center [66, 130] width 19 height 19
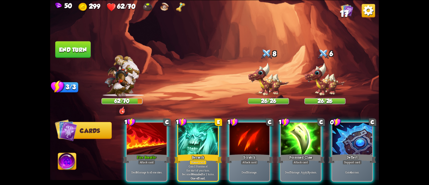
click at [260, 78] on img at bounding box center [268, 79] width 41 height 34
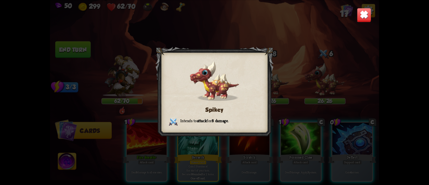
click at [358, 11] on img at bounding box center [364, 15] width 14 height 14
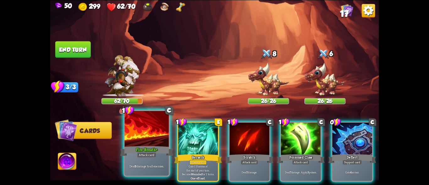
click at [145, 126] on div at bounding box center [147, 129] width 44 height 37
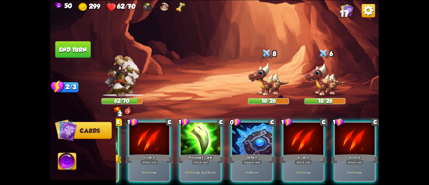
scroll to position [0, 0]
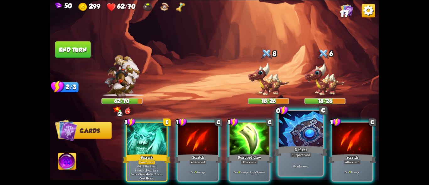
click at [288, 136] on div at bounding box center [301, 129] width 44 height 37
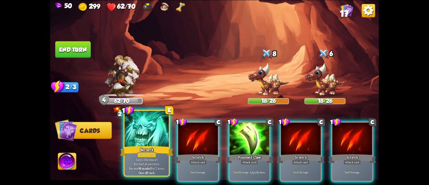
click at [134, 144] on div at bounding box center [147, 129] width 44 height 37
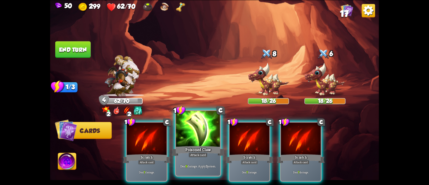
click at [189, 147] on div "Poisoned Claw" at bounding box center [197, 151] width 53 height 12
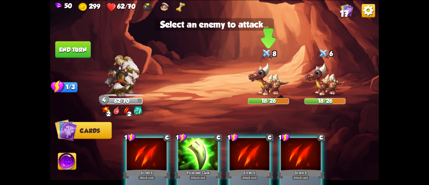
click at [265, 81] on img at bounding box center [268, 79] width 41 height 34
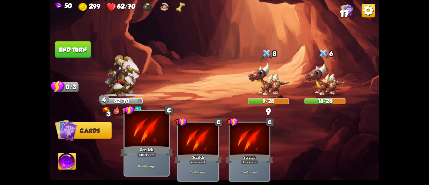
click at [144, 140] on div at bounding box center [147, 129] width 44 height 37
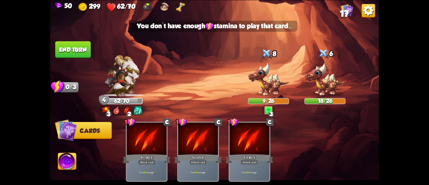
click at [263, 79] on img at bounding box center [268, 79] width 41 height 34
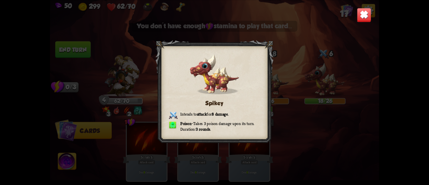
click at [363, 15] on img at bounding box center [364, 15] width 14 height 14
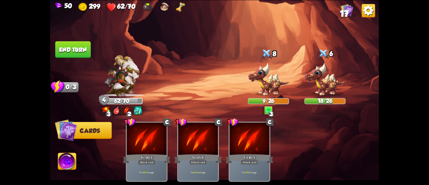
click at [71, 50] on button "End turn" at bounding box center [72, 49] width 35 height 17
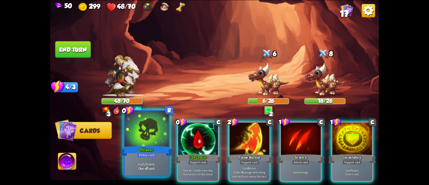
click at [140, 143] on div at bounding box center [147, 129] width 44 height 37
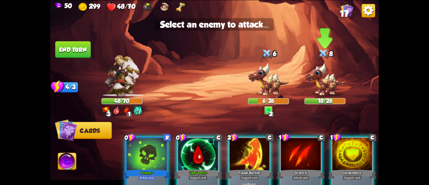
click at [322, 77] on img at bounding box center [324, 79] width 41 height 34
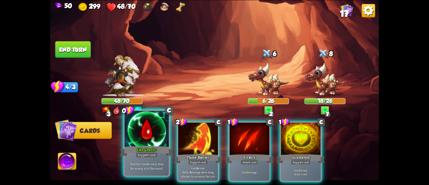
click at [147, 144] on div at bounding box center [147, 129] width 44 height 37
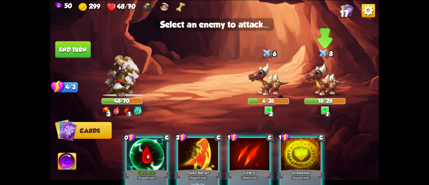
click at [322, 81] on img at bounding box center [324, 79] width 41 height 34
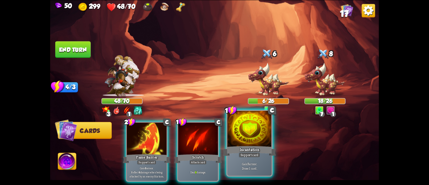
click at [243, 133] on div at bounding box center [249, 129] width 44 height 37
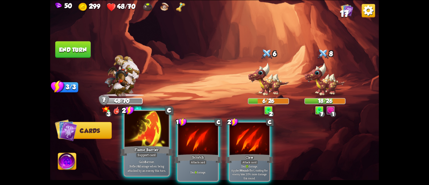
click at [140, 141] on div at bounding box center [147, 129] width 44 height 37
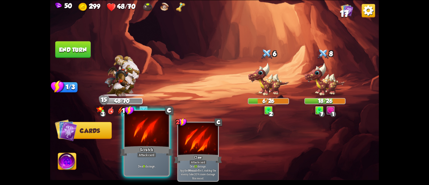
click at [142, 141] on div at bounding box center [147, 129] width 44 height 37
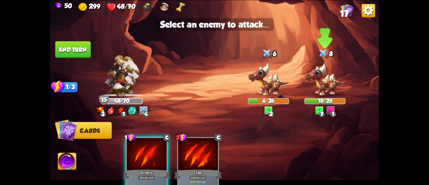
click at [322, 83] on img at bounding box center [324, 79] width 41 height 34
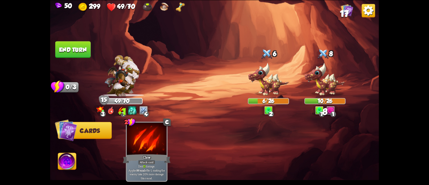
click at [75, 47] on button "End turn" at bounding box center [73, 49] width 36 height 17
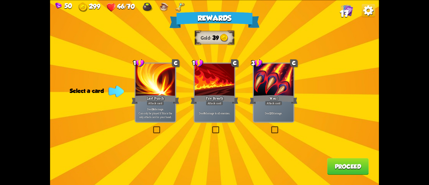
drag, startPoint x: 156, startPoint y: 97, endPoint x: 153, endPoint y: 100, distance: 3.8
click at [156, 98] on div "Last Punch" at bounding box center [156, 99] width 48 height 11
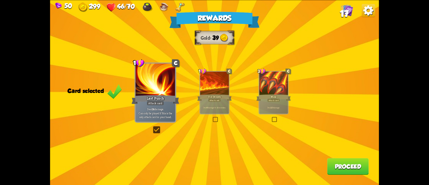
click at [150, 98] on div "Last Punch" at bounding box center [156, 99] width 48 height 11
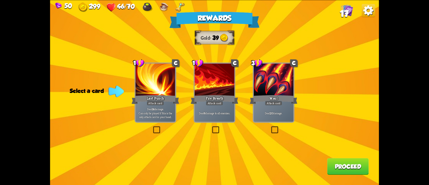
click at [212, 110] on div "Deal 6 damage to all enemies." at bounding box center [215, 112] width 40 height 17
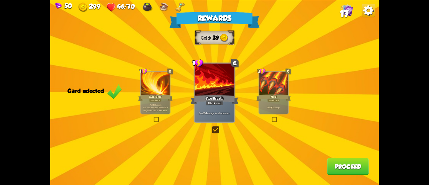
click at [334, 167] on button "Proceed" at bounding box center [347, 166] width 41 height 17
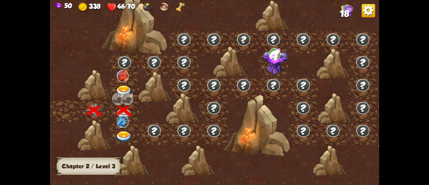
click at [119, 135] on img at bounding box center [124, 137] width 16 height 12
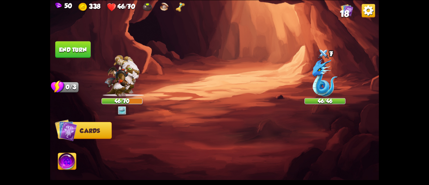
click at [327, 80] on img at bounding box center [324, 78] width 25 height 38
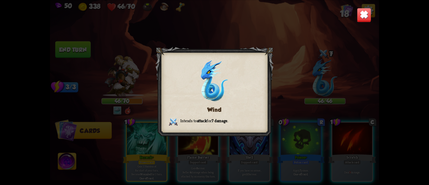
click at [362, 18] on img at bounding box center [364, 15] width 14 height 14
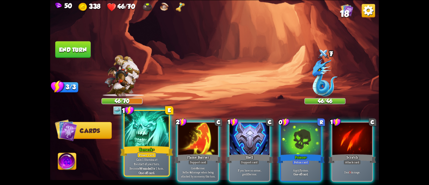
click at [136, 157] on p "Gain 1 Stamina at the start of your turn. Become Wounded for 1 turn." at bounding box center [147, 163] width 42 height 13
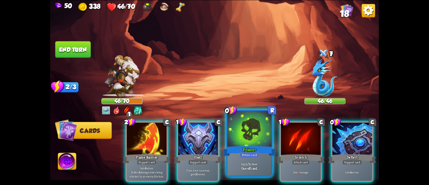
click at [235, 144] on div at bounding box center [249, 129] width 44 height 37
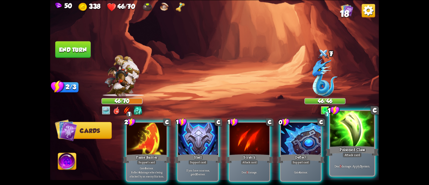
click at [357, 150] on div "Poisoned Claw" at bounding box center [351, 151] width 53 height 12
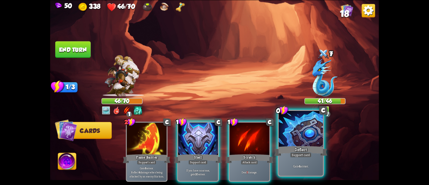
click at [296, 151] on div "Deflect" at bounding box center [300, 151] width 53 height 12
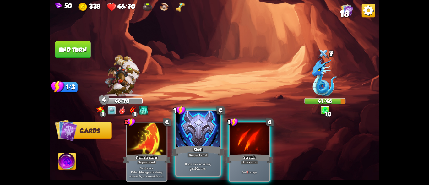
click at [191, 119] on div at bounding box center [198, 129] width 44 height 37
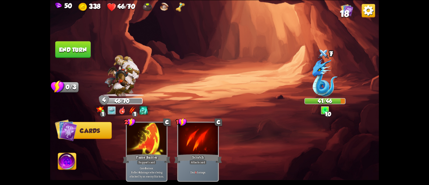
click at [65, 47] on button "End turn" at bounding box center [72, 49] width 35 height 17
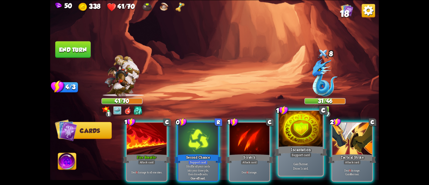
click at [305, 165] on p "Gain 7 armor. Draw 1 card." at bounding box center [301, 165] width 42 height 9
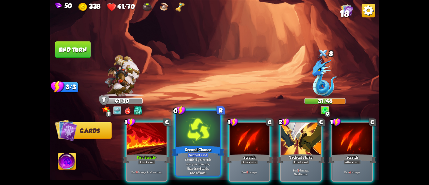
click at [196, 142] on div at bounding box center [198, 129] width 44 height 37
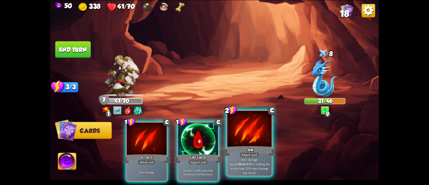
click at [254, 145] on div "Claw" at bounding box center [249, 151] width 53 height 12
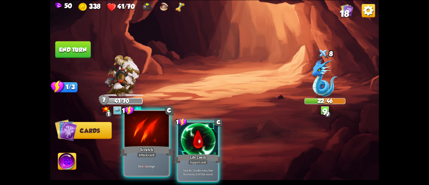
click at [151, 141] on div at bounding box center [147, 129] width 44 height 37
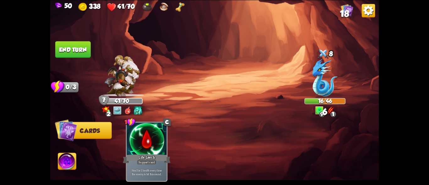
click at [85, 50] on button "End turn" at bounding box center [72, 49] width 35 height 17
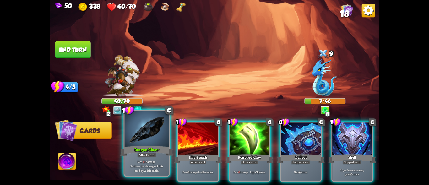
click at [133, 138] on div at bounding box center [147, 129] width 44 height 37
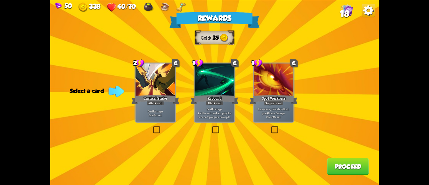
click at [270, 127] on label at bounding box center [270, 127] width 0 height 0
click at [0, 0] on input "checkbox" at bounding box center [0, 0] width 0 height 0
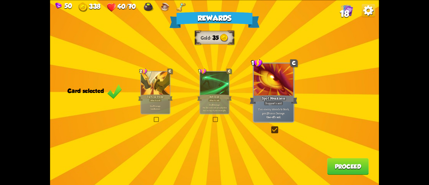
click at [225, 108] on p "Deal 8 damage. Put the next card you play this turn on top of your draw pile." at bounding box center [214, 107] width 27 height 8
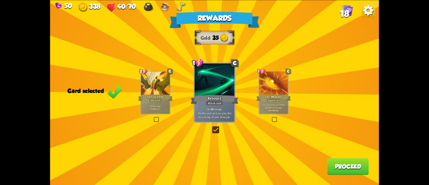
click at [151, 100] on div "Attack card" at bounding box center [155, 99] width 13 height 3
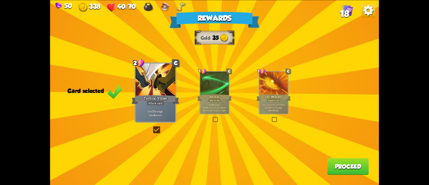
click at [203, 92] on div at bounding box center [214, 84] width 29 height 24
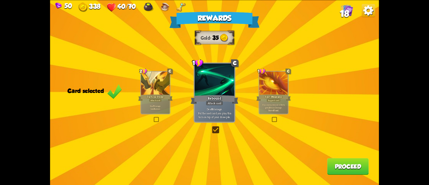
click at [329, 164] on button "Proceed" at bounding box center [347, 166] width 41 height 17
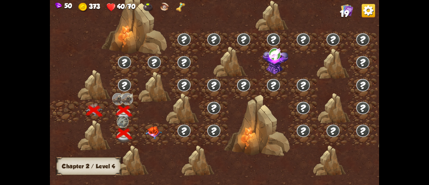
click at [148, 131] on img at bounding box center [154, 132] width 16 height 13
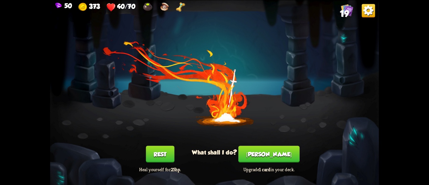
click at [275, 154] on button "[PERSON_NAME]" at bounding box center [268, 154] width 61 height 17
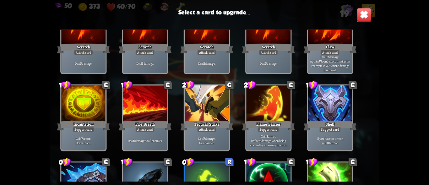
scroll to position [63, 0]
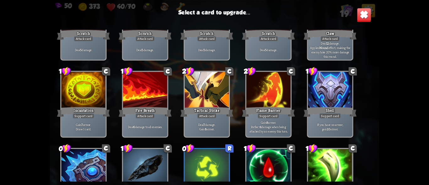
click at [330, 140] on div "1 C Scratch Attack card Deal 5 damage. 1 C Scratch Attack card Deal 5 damage. 1…" at bounding box center [214, 106] width 329 height 152
click at [323, 158] on div at bounding box center [330, 167] width 44 height 37
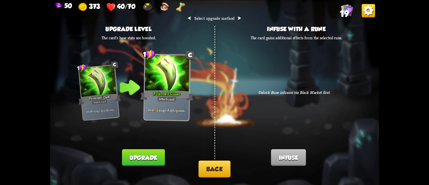
click at [216, 170] on button "Back" at bounding box center [214, 168] width 32 height 17
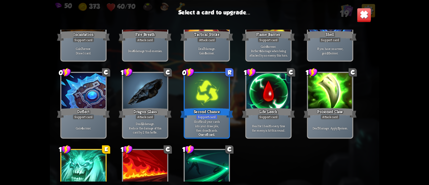
scroll to position [126, 0]
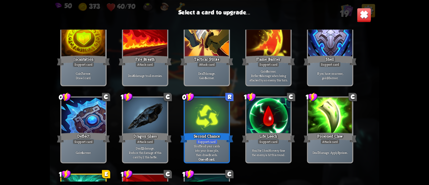
click at [143, 136] on div "Dragon Glass" at bounding box center [145, 138] width 53 height 12
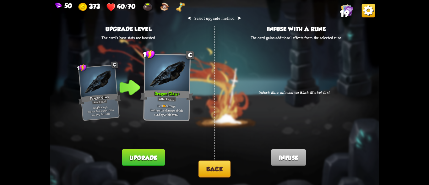
click at [210, 164] on button "Back" at bounding box center [214, 168] width 32 height 17
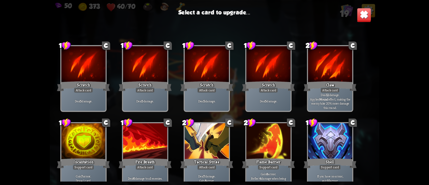
scroll to position [31, 0]
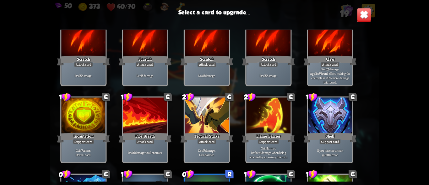
click at [87, 133] on div "Incantation" at bounding box center [83, 138] width 53 height 12
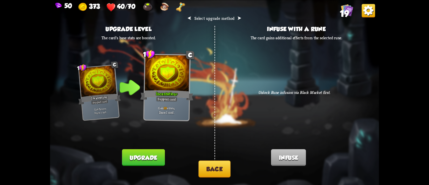
click at [207, 175] on button "Back" at bounding box center [214, 168] width 32 height 17
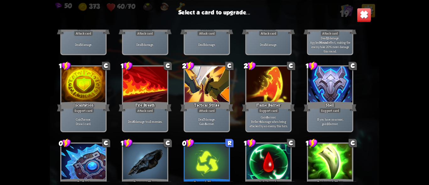
scroll to position [63, 0]
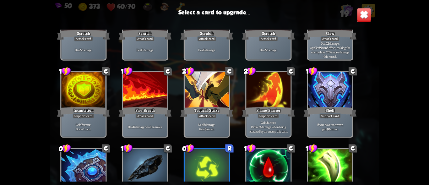
click at [325, 93] on div at bounding box center [330, 90] width 44 height 37
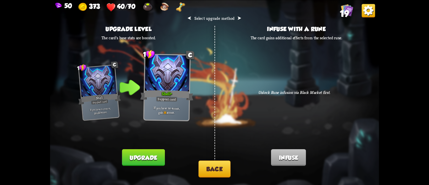
click at [210, 166] on button "Back" at bounding box center [214, 168] width 32 height 17
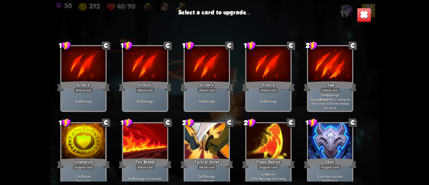
click at [362, 14] on img at bounding box center [364, 15] width 14 height 14
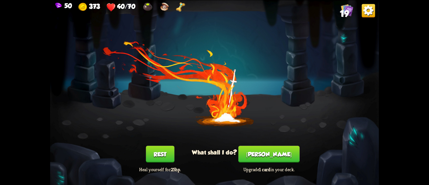
click at [158, 151] on button "Rest" at bounding box center [160, 154] width 29 height 17
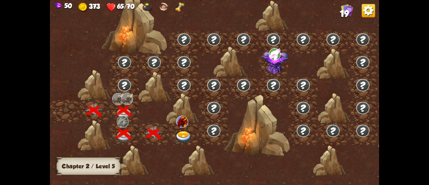
click at [180, 136] on img at bounding box center [183, 137] width 16 height 12
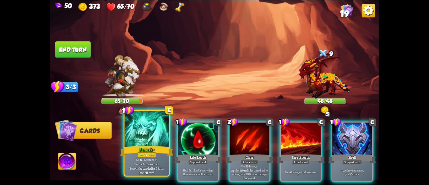
click at [145, 152] on div "Power card" at bounding box center [146, 154] width 19 height 5
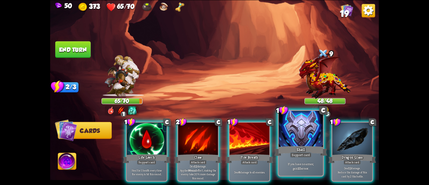
click at [312, 151] on div "Shell" at bounding box center [300, 151] width 53 height 12
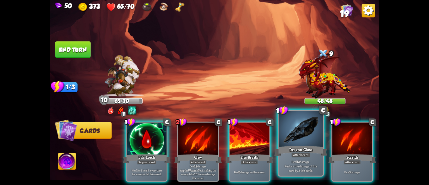
click at [299, 144] on div at bounding box center [301, 129] width 44 height 37
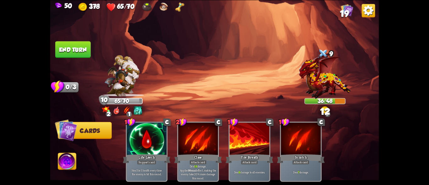
drag, startPoint x: 70, startPoint y: 46, endPoint x: 65, endPoint y: 46, distance: 5.3
click at [70, 46] on button "End turn" at bounding box center [72, 49] width 35 height 17
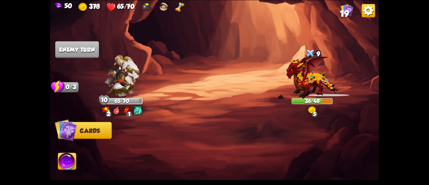
click at [328, 78] on img at bounding box center [312, 75] width 52 height 47
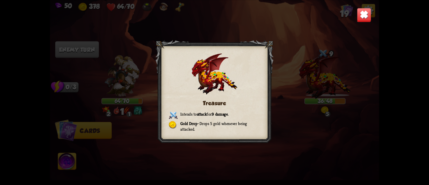
click at [337, 45] on div "Treasure Intends to attack for 9 damage . Gold Drop – Drops 5 gold whenever bei…" at bounding box center [214, 92] width 329 height 185
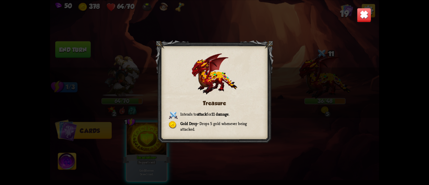
click at [359, 15] on img at bounding box center [364, 15] width 14 height 14
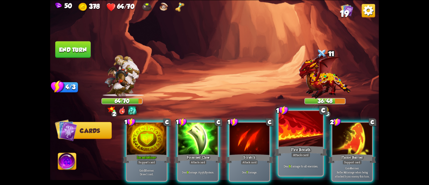
click at [296, 135] on div at bounding box center [301, 129] width 44 height 37
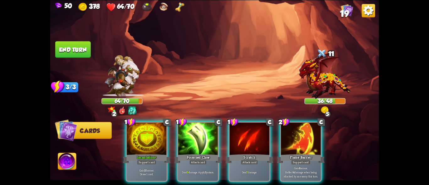
click at [250, 141] on div at bounding box center [249, 139] width 40 height 34
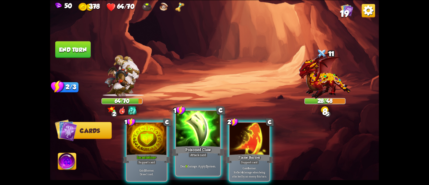
click at [195, 125] on div at bounding box center [198, 129] width 44 height 37
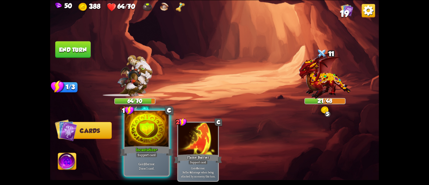
click at [137, 141] on div at bounding box center [147, 129] width 44 height 37
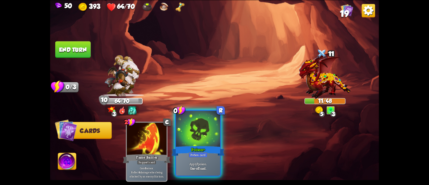
click at [192, 140] on div at bounding box center [198, 129] width 44 height 37
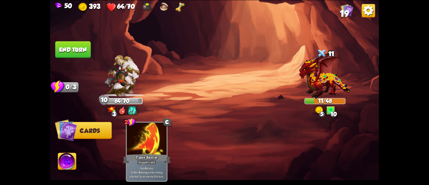
click at [82, 35] on img at bounding box center [214, 92] width 329 height 185
click at [57, 46] on button "End turn" at bounding box center [72, 49] width 35 height 17
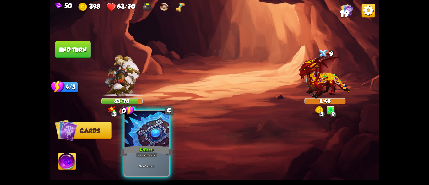
click at [153, 149] on div "Deflect+" at bounding box center [146, 151] width 53 height 12
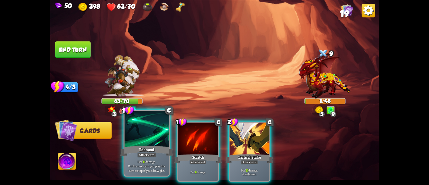
click at [152, 150] on div "Rebound" at bounding box center [146, 151] width 53 height 12
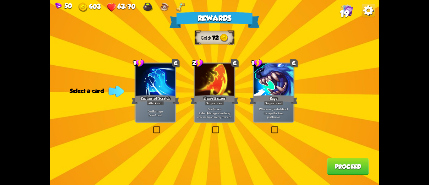
click at [150, 102] on div "Attack card" at bounding box center [155, 102] width 17 height 5
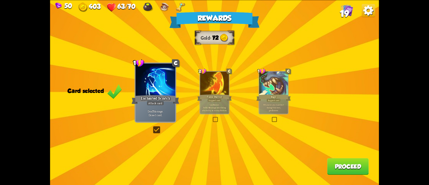
click at [262, 101] on div "Rage" at bounding box center [273, 98] width 35 height 8
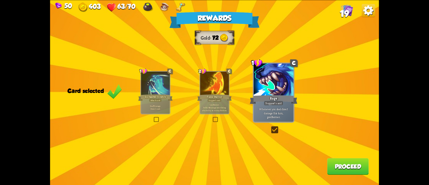
click at [153, 97] on div "Enchanted Scratch" at bounding box center [155, 98] width 35 height 8
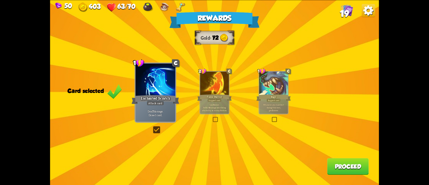
click at [346, 169] on button "Proceed" at bounding box center [347, 166] width 41 height 17
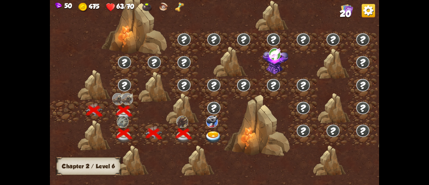
click at [212, 134] on img at bounding box center [213, 137] width 16 height 12
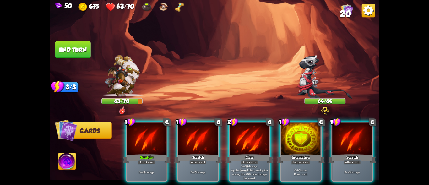
scroll to position [0, 122]
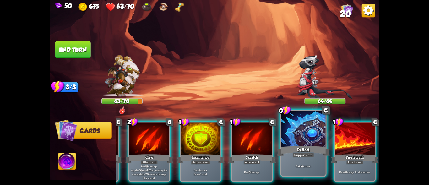
click at [300, 157] on div "Support card" at bounding box center [304, 154] width 22 height 5
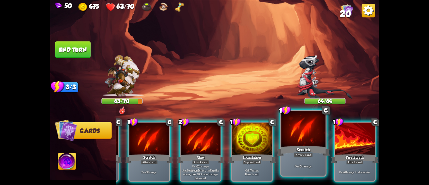
scroll to position [0, 60]
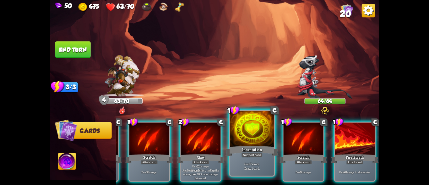
click at [249, 136] on div at bounding box center [252, 129] width 44 height 37
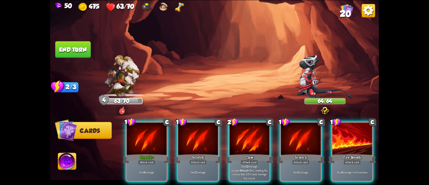
scroll to position [0, 0]
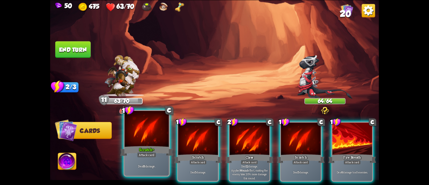
click at [142, 146] on div "Scratch+" at bounding box center [146, 151] width 53 height 12
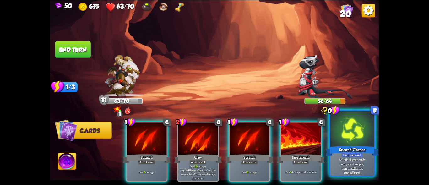
click at [363, 142] on div at bounding box center [352, 129] width 44 height 37
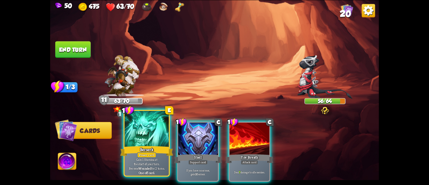
click at [146, 143] on div at bounding box center [147, 129] width 44 height 37
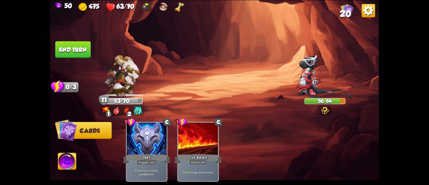
click at [69, 49] on button "End turn" at bounding box center [72, 49] width 35 height 17
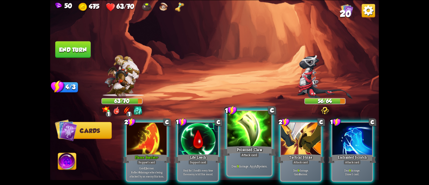
click at [239, 147] on div "Poisoned Claw" at bounding box center [249, 151] width 53 height 12
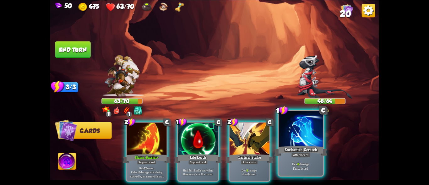
click at [303, 133] on div at bounding box center [301, 129] width 44 height 37
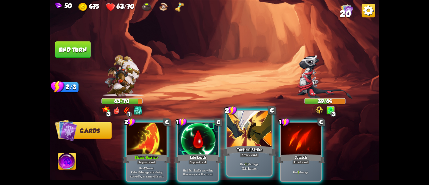
click at [255, 132] on div at bounding box center [249, 129] width 44 height 37
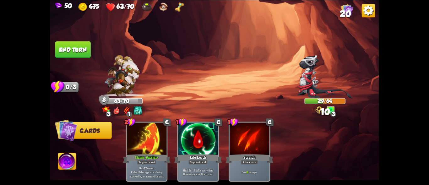
click at [70, 52] on button "End turn" at bounding box center [72, 49] width 35 height 17
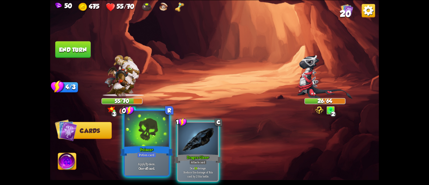
click at [135, 129] on div at bounding box center [147, 129] width 44 height 37
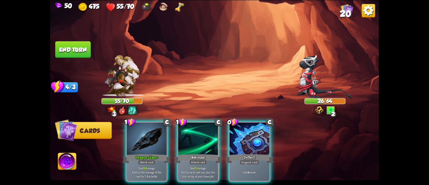
click at [135, 129] on div at bounding box center [147, 139] width 40 height 34
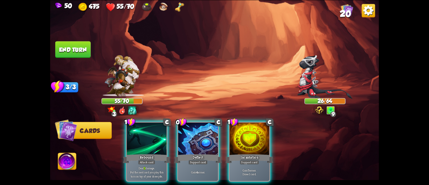
click at [135, 129] on div at bounding box center [147, 139] width 40 height 34
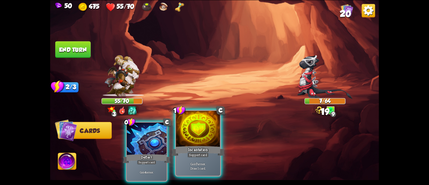
drag, startPoint x: 196, startPoint y: 120, endPoint x: 162, endPoint y: 126, distance: 34.4
click at [196, 119] on div at bounding box center [198, 129] width 44 height 37
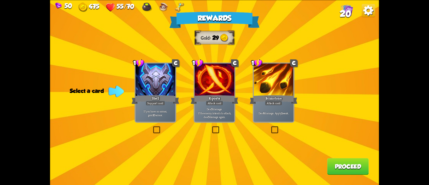
click at [270, 127] on label at bounding box center [270, 127] width 0 height 0
click at [0, 0] on input "checkbox" at bounding box center [0, 0] width 0 height 0
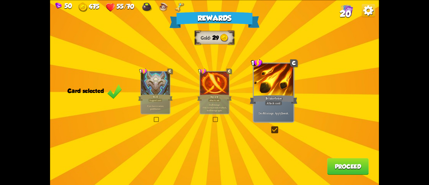
click at [156, 100] on div "Support card" at bounding box center [155, 99] width 14 height 3
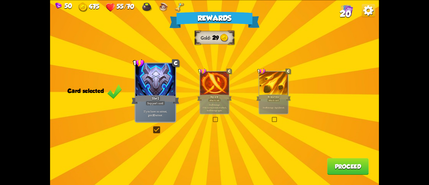
click at [273, 96] on div "Brimstone" at bounding box center [273, 98] width 35 height 8
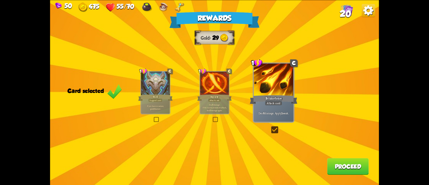
click at [331, 166] on button "Proceed" at bounding box center [347, 166] width 41 height 17
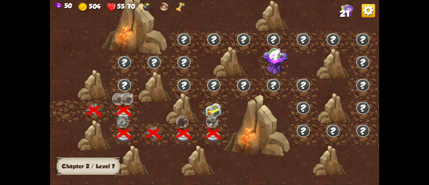
click at [209, 106] on img at bounding box center [213, 110] width 16 height 15
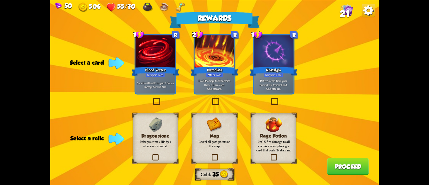
click at [270, 99] on label at bounding box center [270, 99] width 0 height 0
click at [0, 0] on input "checkbox" at bounding box center [0, 0] width 0 height 0
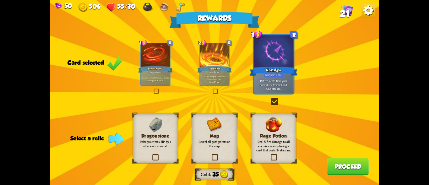
click at [212, 75] on p "Deal 14 damage to all enemies. Draw a Burn card." at bounding box center [214, 78] width 27 height 6
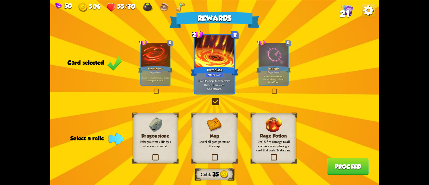
click at [154, 68] on div "Blood Vortex" at bounding box center [155, 69] width 35 height 8
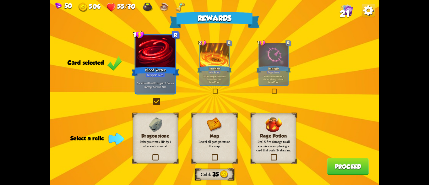
click at [204, 70] on div "Immolate" at bounding box center [214, 69] width 35 height 8
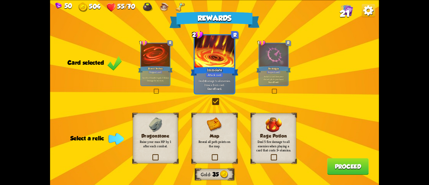
click at [268, 66] on div "Nostalgia" at bounding box center [273, 69] width 35 height 8
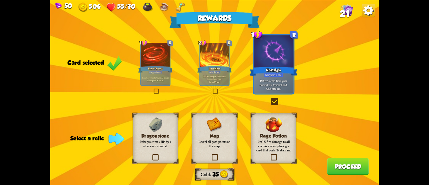
click at [211, 155] on label at bounding box center [211, 155] width 0 height 0
click at [0, 0] on input "checkbox" at bounding box center [0, 0] width 0 height 0
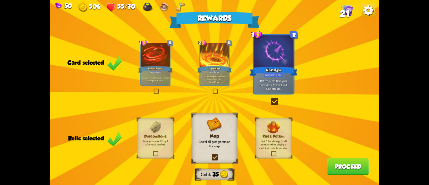
click at [341, 164] on button "Proceed" at bounding box center [347, 166] width 41 height 17
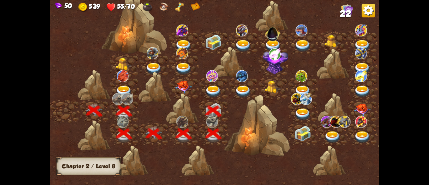
click at [277, 54] on img at bounding box center [275, 54] width 12 height 12
click at [211, 88] on img at bounding box center [213, 91] width 16 height 12
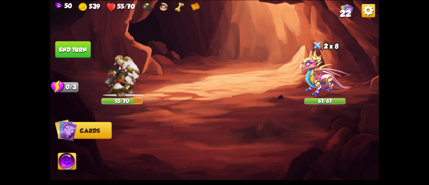
click at [320, 66] on img at bounding box center [324, 73] width 51 height 47
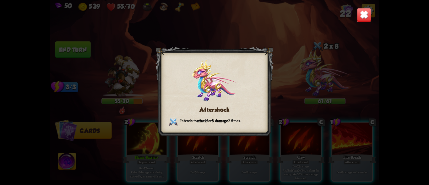
click at [355, 13] on div "Aftershock Intends to attack for 8 damage 2 times." at bounding box center [214, 92] width 329 height 185
click at [362, 17] on img at bounding box center [364, 15] width 14 height 14
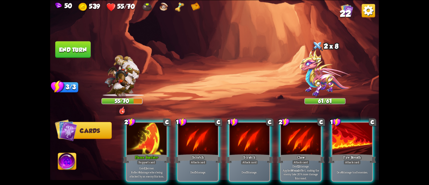
scroll to position [0, 122]
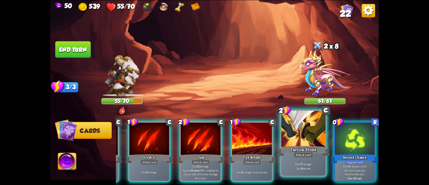
click at [295, 137] on div at bounding box center [303, 129] width 44 height 37
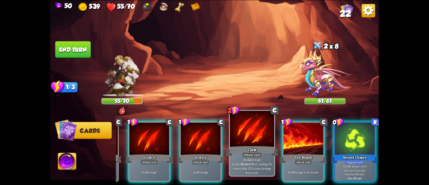
scroll to position [0, 60]
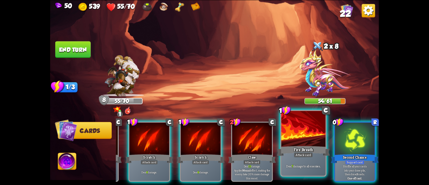
click at [306, 130] on div at bounding box center [303, 129] width 44 height 37
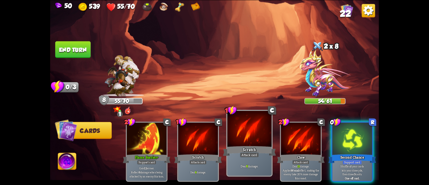
scroll to position [0, 0]
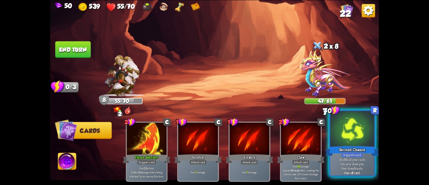
click at [347, 145] on div "Second Chance" at bounding box center [351, 151] width 53 height 12
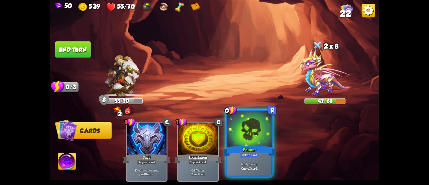
click at [243, 141] on div at bounding box center [249, 129] width 44 height 37
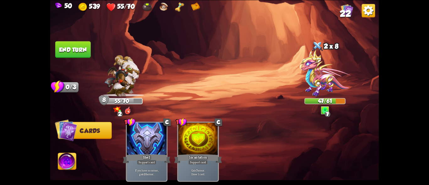
click at [78, 40] on img at bounding box center [214, 92] width 329 height 185
click at [74, 50] on button "End turn" at bounding box center [72, 49] width 35 height 17
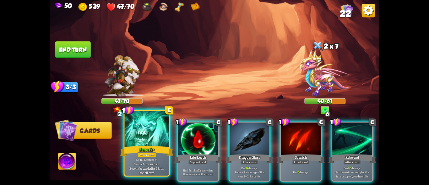
click at [147, 135] on div at bounding box center [147, 129] width 44 height 37
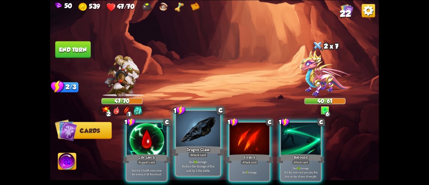
click at [190, 135] on div at bounding box center [198, 129] width 44 height 37
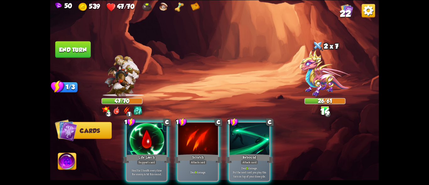
click at [194, 144] on div at bounding box center [198, 139] width 40 height 34
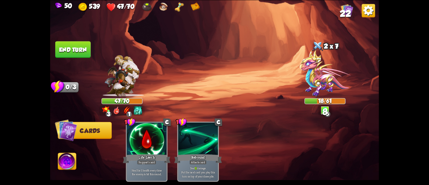
click at [76, 53] on button "End turn" at bounding box center [72, 49] width 35 height 17
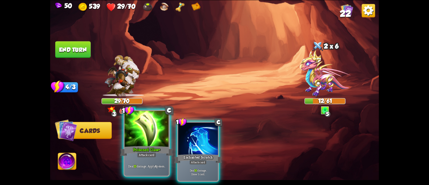
click at [146, 135] on div at bounding box center [147, 129] width 44 height 37
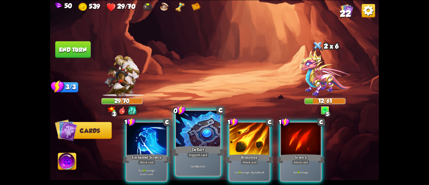
click at [188, 137] on div at bounding box center [198, 129] width 44 height 37
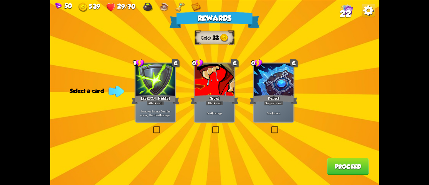
click at [220, 100] on div "Attack card" at bounding box center [214, 102] width 17 height 5
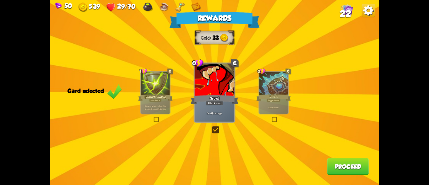
click at [272, 90] on div at bounding box center [273, 84] width 29 height 24
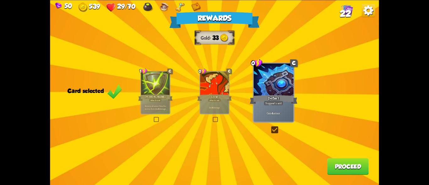
click at [334, 165] on button "Proceed" at bounding box center [347, 166] width 41 height 17
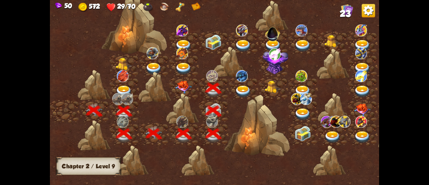
click at [241, 89] on img at bounding box center [243, 91] width 16 height 12
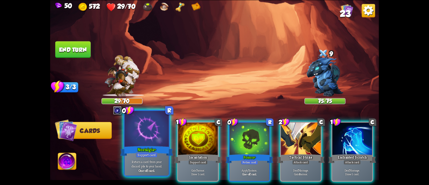
click at [137, 135] on div at bounding box center [147, 129] width 44 height 37
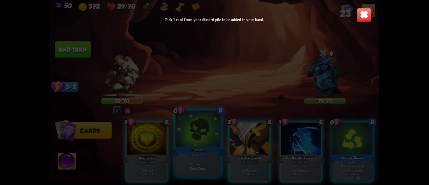
click at [182, 142] on div at bounding box center [214, 106] width 329 height 152
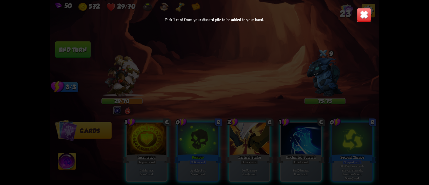
drag, startPoint x: 203, startPoint y: 54, endPoint x: 216, endPoint y: 144, distance: 90.8
click at [216, 144] on div at bounding box center [214, 106] width 329 height 152
click at [363, 14] on img at bounding box center [364, 15] width 14 height 14
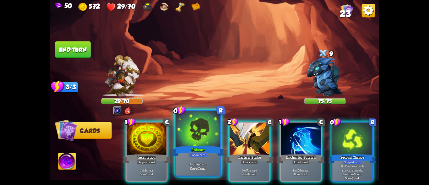
click at [192, 143] on div at bounding box center [198, 129] width 44 height 37
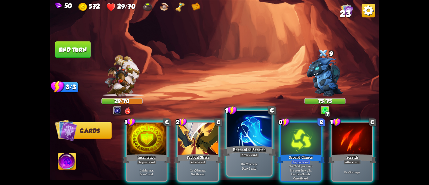
click at [255, 149] on div "Enchanted Scratch" at bounding box center [249, 151] width 53 height 12
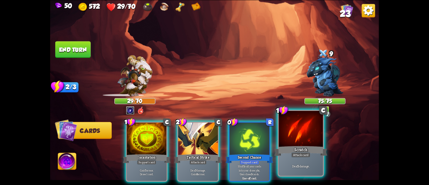
click at [288, 154] on div "Scratch" at bounding box center [300, 151] width 53 height 12
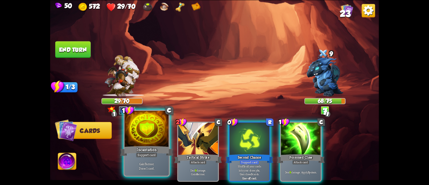
click at [139, 154] on div "Support card" at bounding box center [147, 154] width 22 height 5
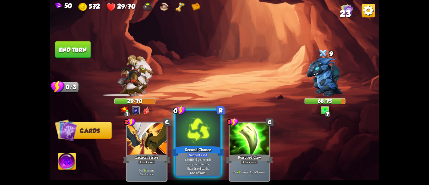
click at [191, 146] on div "Second Chance" at bounding box center [197, 151] width 53 height 12
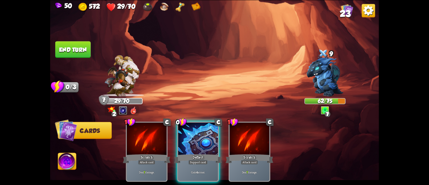
click at [198, 153] on div "Deflect" at bounding box center [198, 158] width 48 height 11
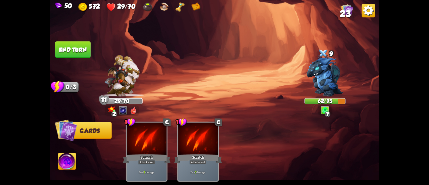
click at [75, 44] on button "End turn" at bounding box center [72, 49] width 35 height 17
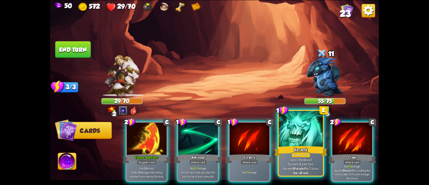
click at [293, 157] on div "Power card" at bounding box center [300, 154] width 19 height 5
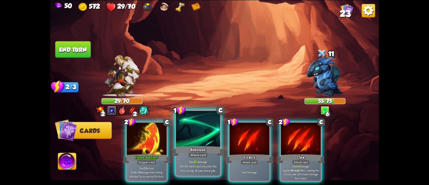
click at [193, 152] on div "Attack card" at bounding box center [197, 154] width 19 height 5
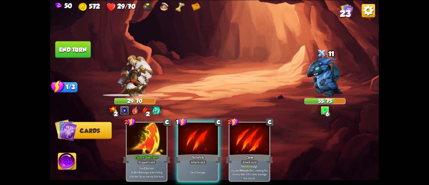
click at [193, 159] on div "Attack card" at bounding box center [197, 161] width 17 height 5
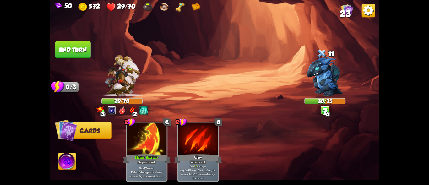
click at [72, 51] on button "End turn" at bounding box center [72, 49] width 35 height 17
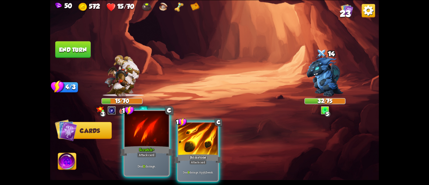
click at [135, 141] on div at bounding box center [147, 129] width 44 height 37
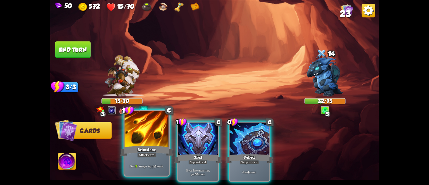
click at [152, 146] on div "Brimstone" at bounding box center [146, 151] width 53 height 12
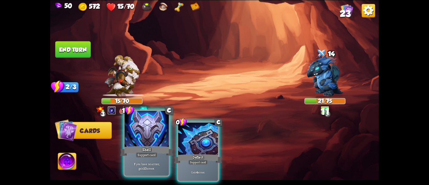
click at [149, 152] on div "Shell" at bounding box center [146, 151] width 53 height 12
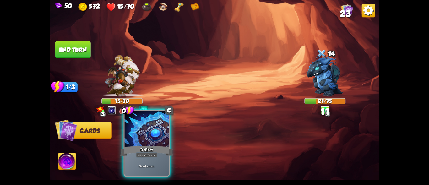
click at [156, 151] on div "Deflect" at bounding box center [146, 151] width 53 height 12
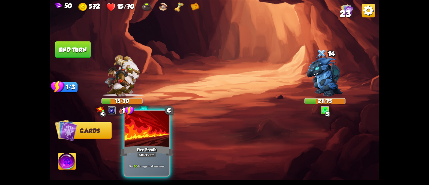
click at [135, 144] on div at bounding box center [147, 129] width 44 height 37
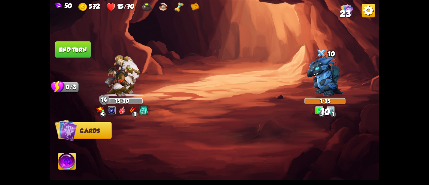
click at [73, 44] on button "End turn" at bounding box center [72, 49] width 35 height 17
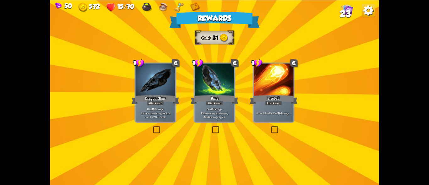
click at [187, 85] on div "Rewards Gold 31 Select a card 1 C Dragon Glass Attack card Deal 12 damage. Redu…" at bounding box center [214, 92] width 329 height 185
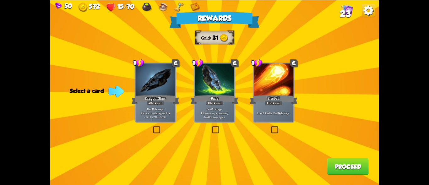
click at [149, 92] on div at bounding box center [156, 80] width 40 height 34
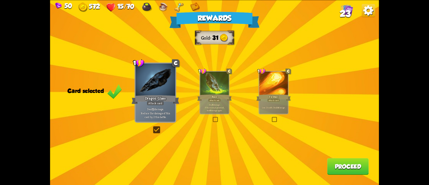
click at [226, 104] on p "Deal 6 damage. If the enemy is poisoned, deal 6 damage again." at bounding box center [214, 107] width 27 height 8
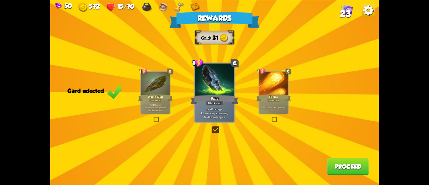
click at [139, 92] on div "Rewards Gold 31 Card selected 1 C Dragon Glass Attack card Deal 12 damage. Redu…" at bounding box center [214, 92] width 329 height 185
click at [166, 87] on div at bounding box center [155, 84] width 29 height 24
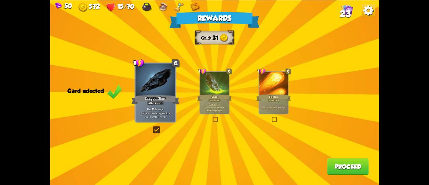
click at [357, 166] on button "Proceed" at bounding box center [347, 166] width 41 height 17
